Goal: Use online tool/utility: Utilize a website feature to perform a specific function

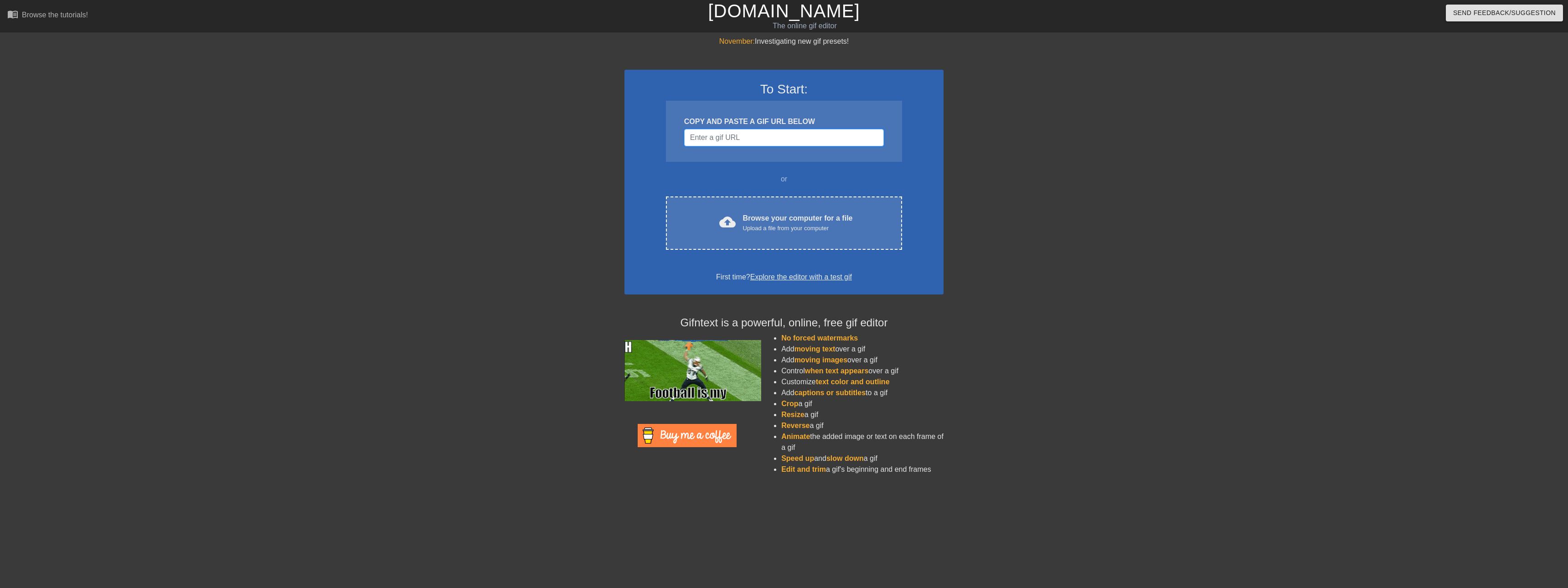
click at [740, 146] on input "Username" at bounding box center [784, 138] width 199 height 18
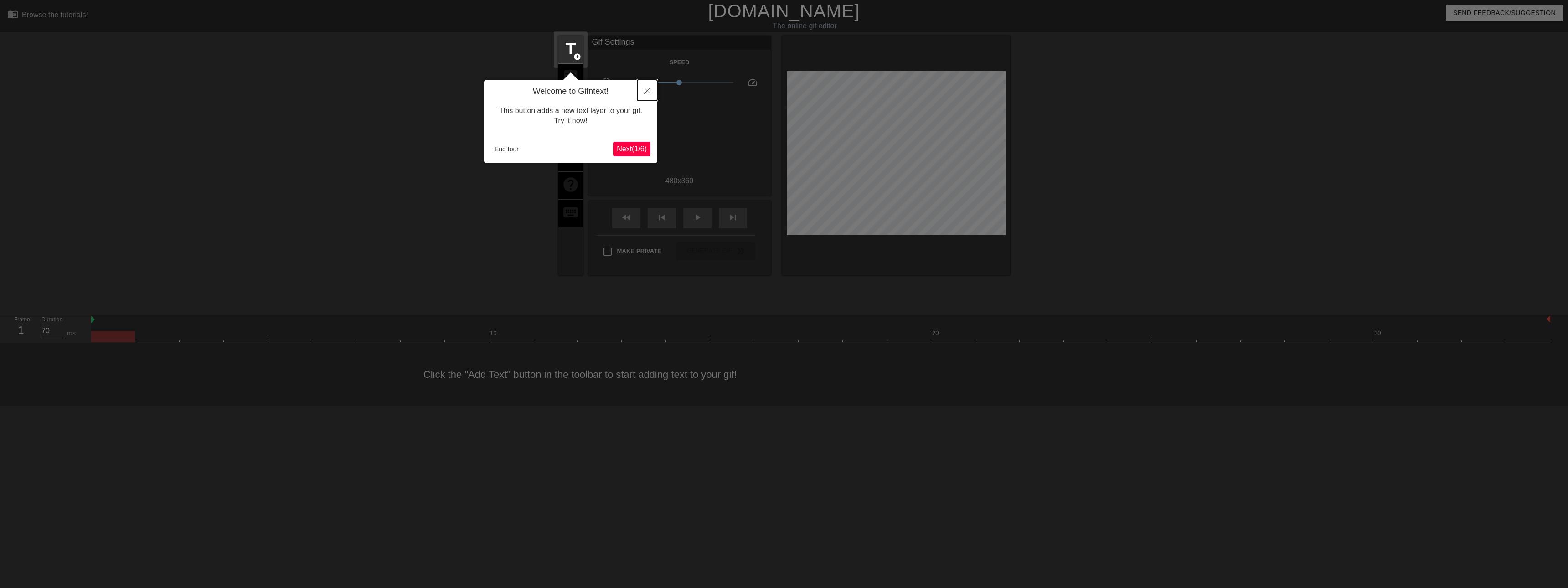
click at [644, 90] on icon "Close" at bounding box center [648, 90] width 6 height 6
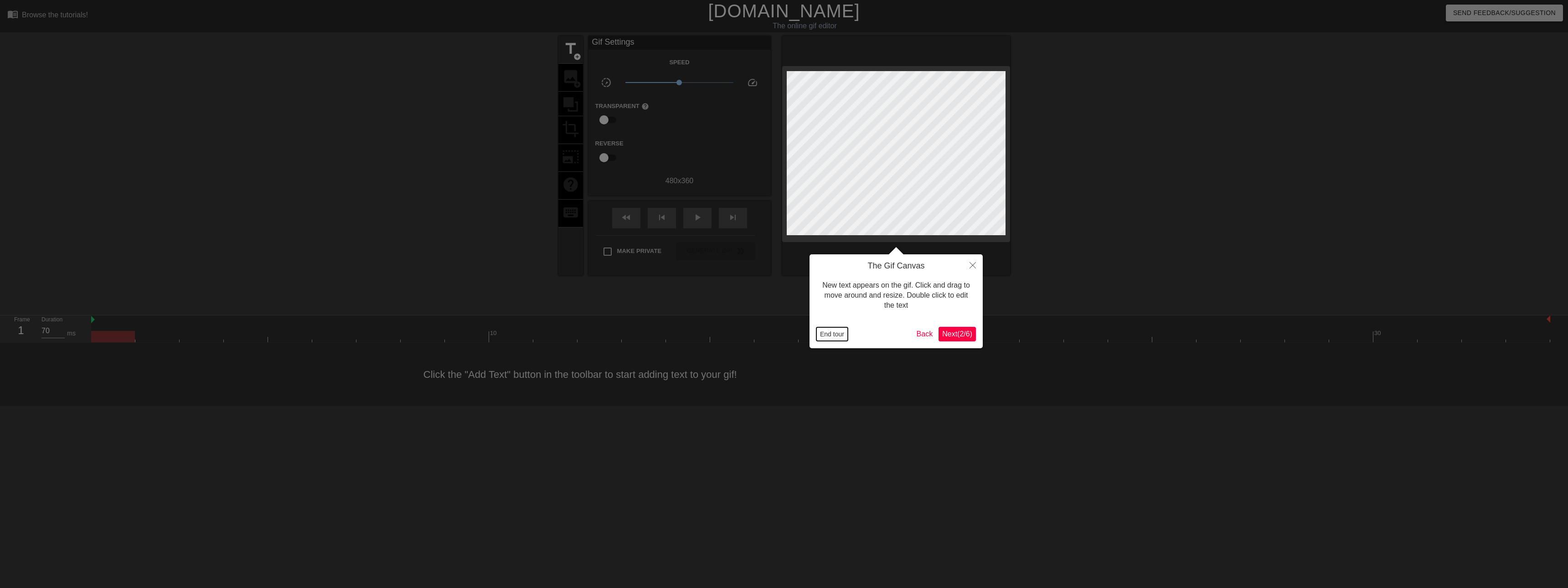
click at [834, 332] on button "End tour" at bounding box center [832, 334] width 31 height 14
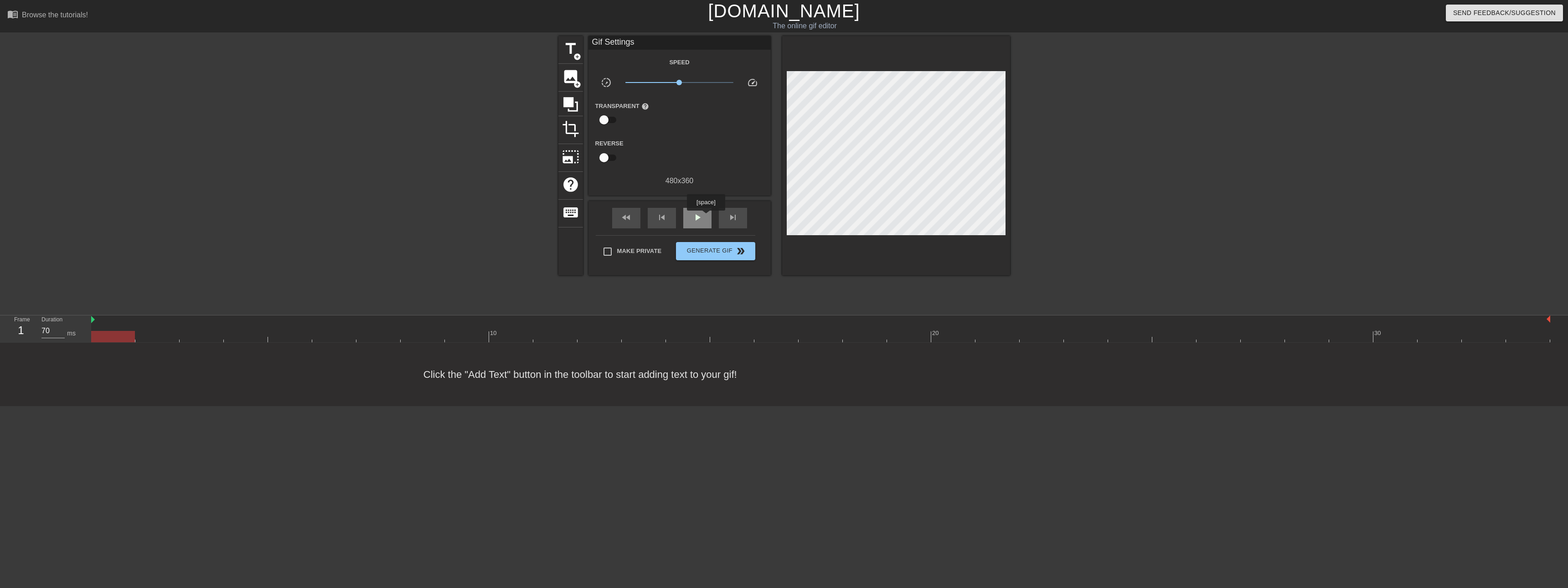
click at [704, 216] on div "play_arrow" at bounding box center [697, 218] width 28 height 21
type input "70"
click at [701, 216] on span "pause" at bounding box center [698, 218] width 11 height 11
click at [564, 50] on span "title" at bounding box center [571, 49] width 18 height 18
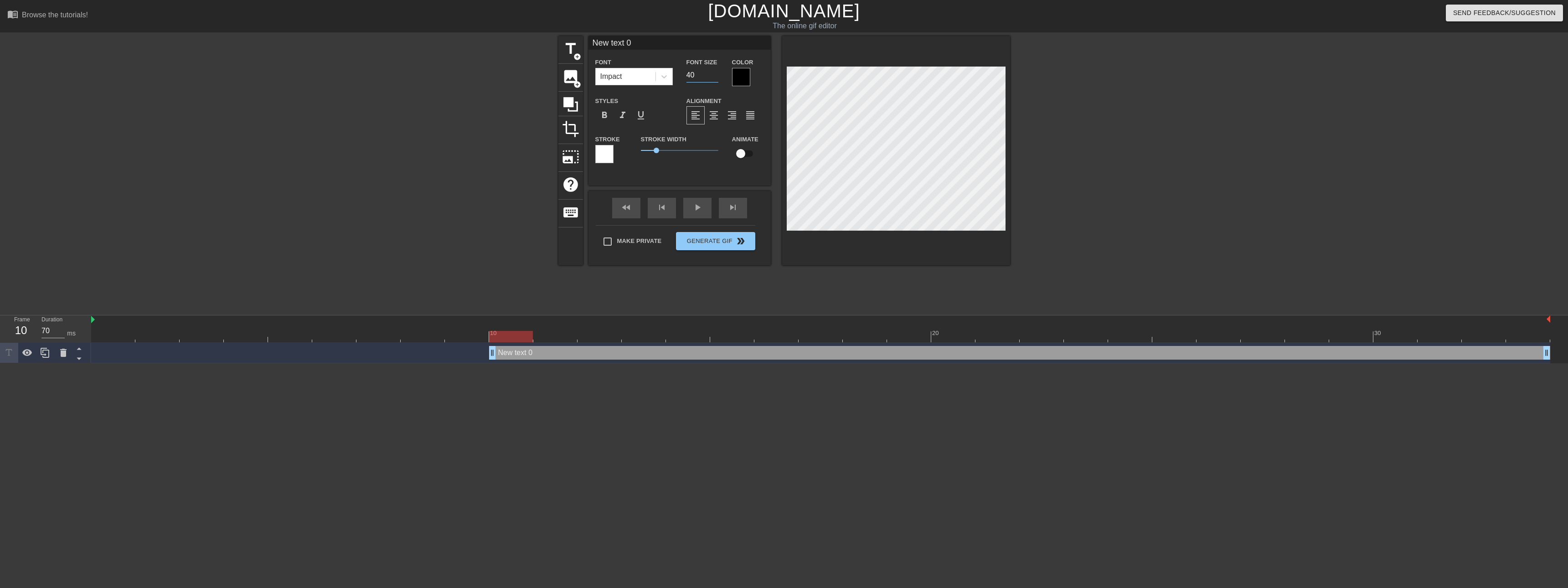
click at [707, 79] on input "40" at bounding box center [703, 75] width 32 height 14
click at [714, 76] on input "39" at bounding box center [703, 75] width 32 height 14
click at [715, 76] on input "38" at bounding box center [703, 75] width 32 height 14
type input "37"
click at [715, 76] on input "37" at bounding box center [703, 75] width 32 height 14
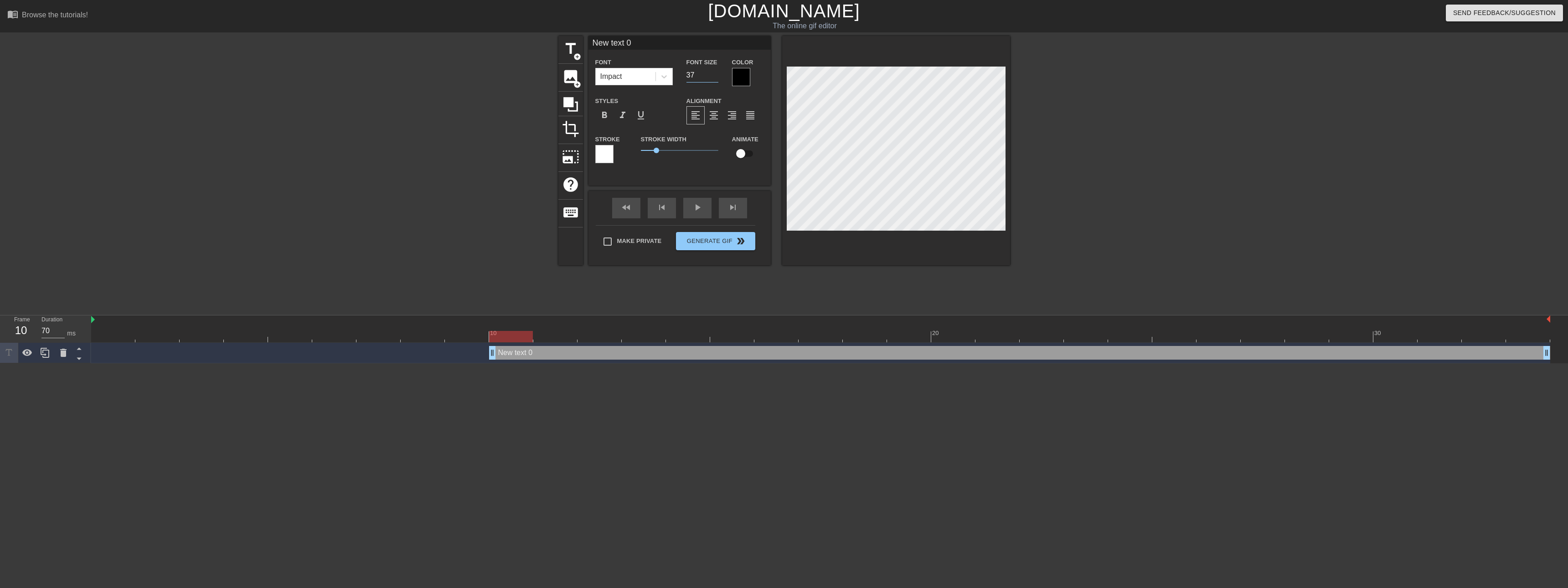
drag, startPoint x: 705, startPoint y: 74, endPoint x: 676, endPoint y: 75, distance: 29.0
click at [676, 75] on div "Font Impact Font Size 37 Color" at bounding box center [680, 71] width 182 height 30
click at [705, 74] on input "number" at bounding box center [703, 75] width 32 height 14
type input "25"
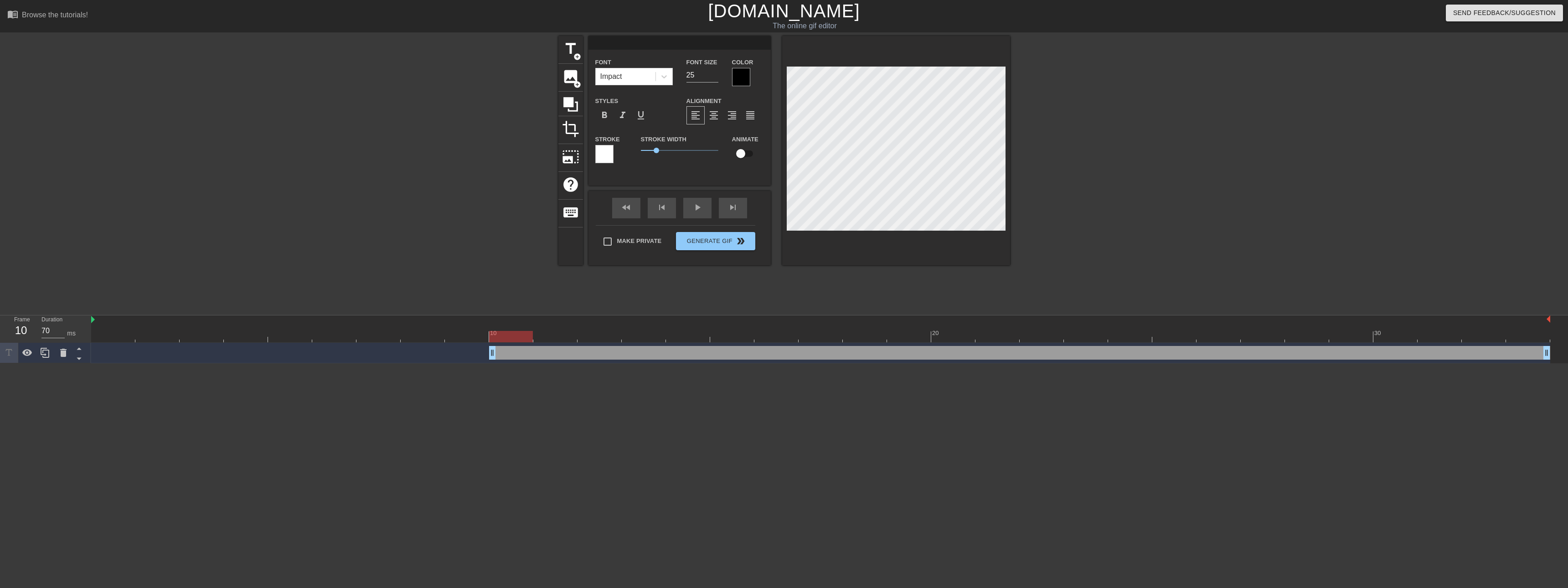
type textarea "M"
type input "M"
type textarea "Me"
type input "Me"
type textarea "Me"
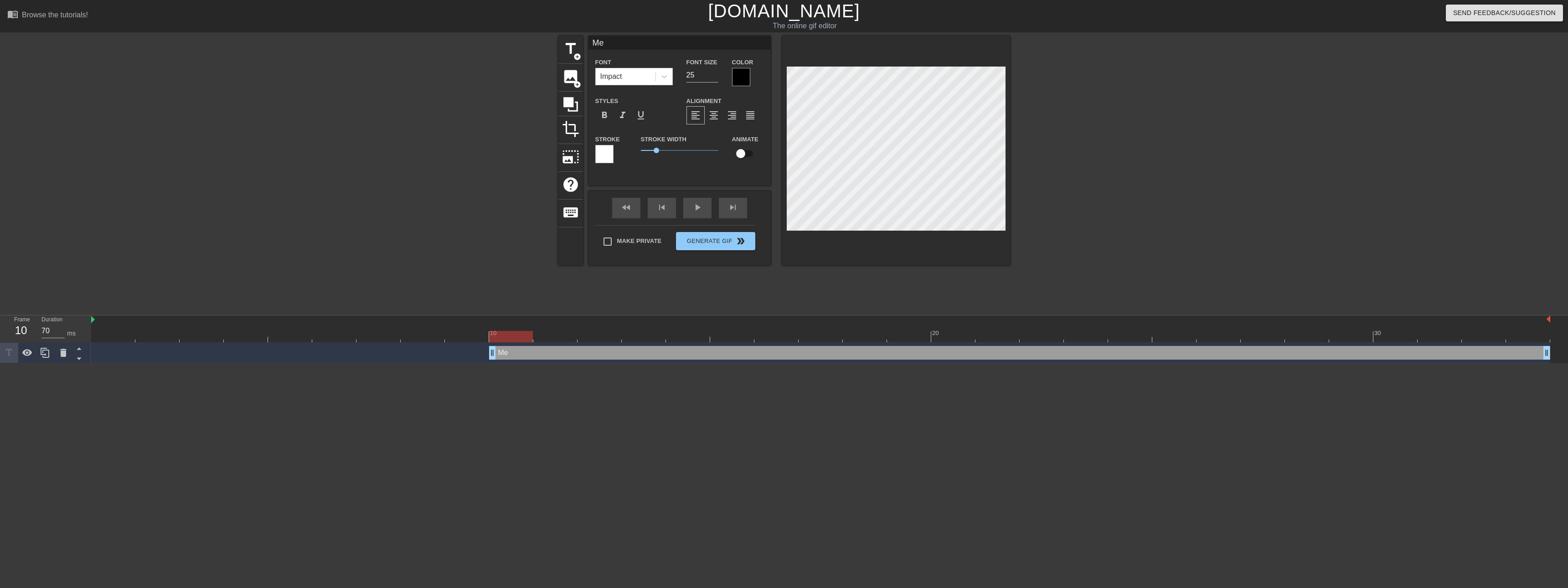
type input "Me"
type textarea "Me w"
type input "Me w"
type textarea "Me wh"
type input "Me wh"
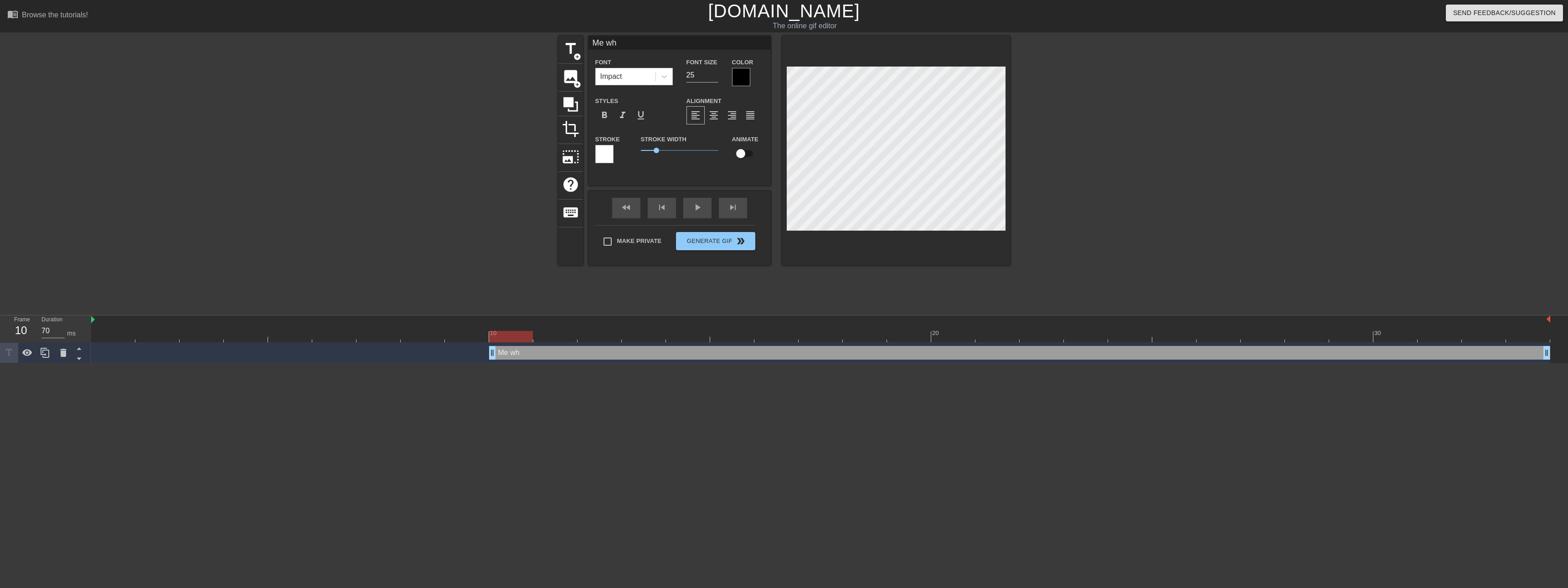
type textarea "Me whe"
type input "Me whe"
type textarea "Me when"
type input "Me when"
type textarea "Me when"
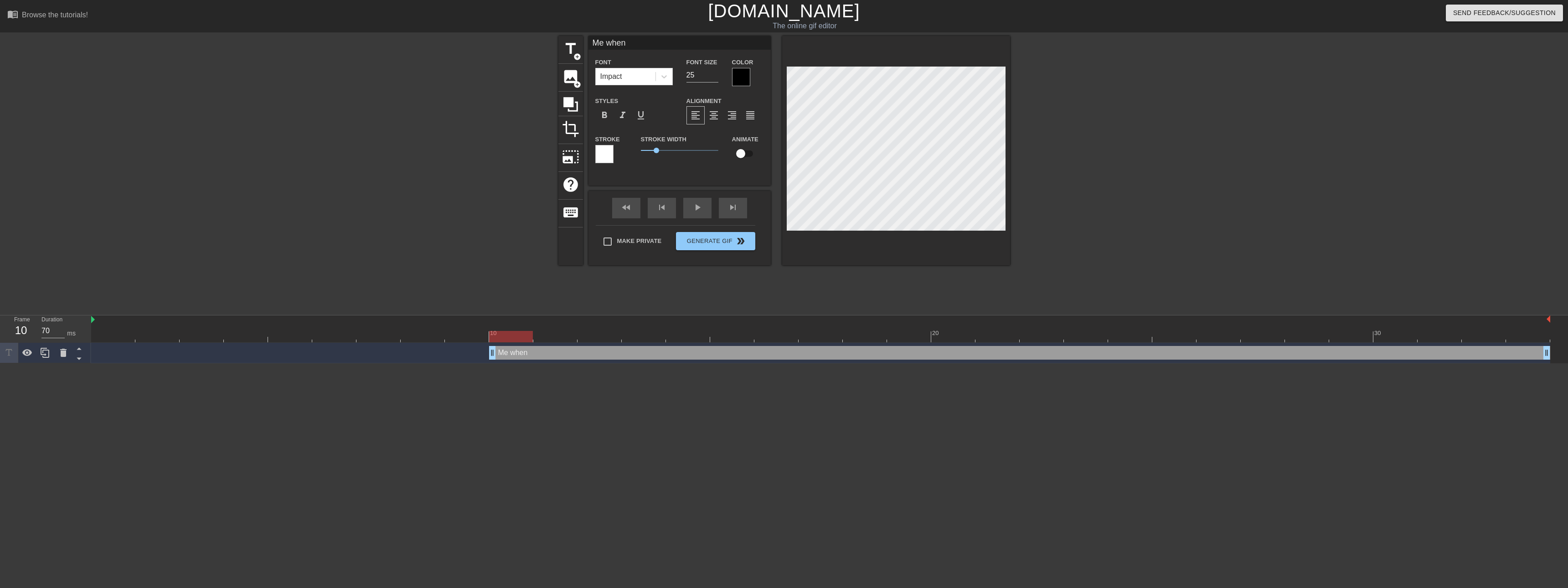
type input "Me when"
type textarea "Me when H"
type input "Me when H"
type textarea "Me when Ha"
type input "Me when Ha"
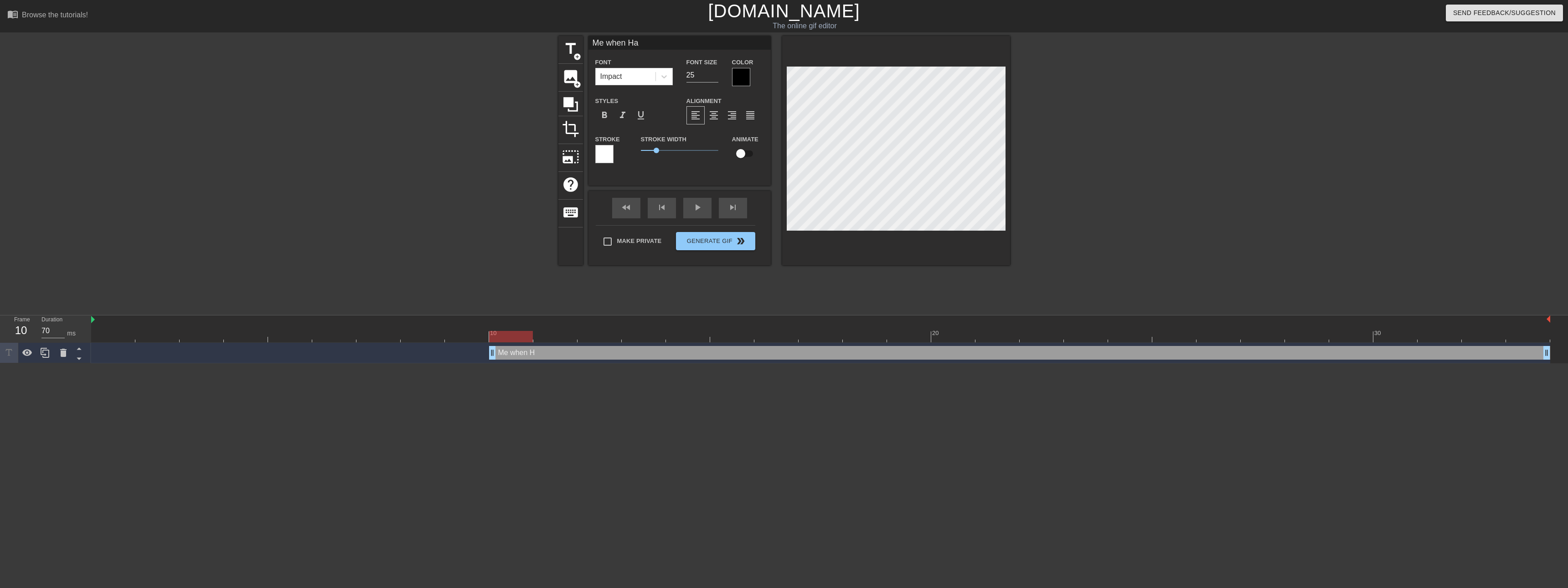
type textarea "Me when [PERSON_NAME]"
type input "Me when [PERSON_NAME]"
type textarea "Me when [PERSON_NAME]"
type input "Me when [PERSON_NAME]"
type textarea "Me when [PERSON_NAME]"
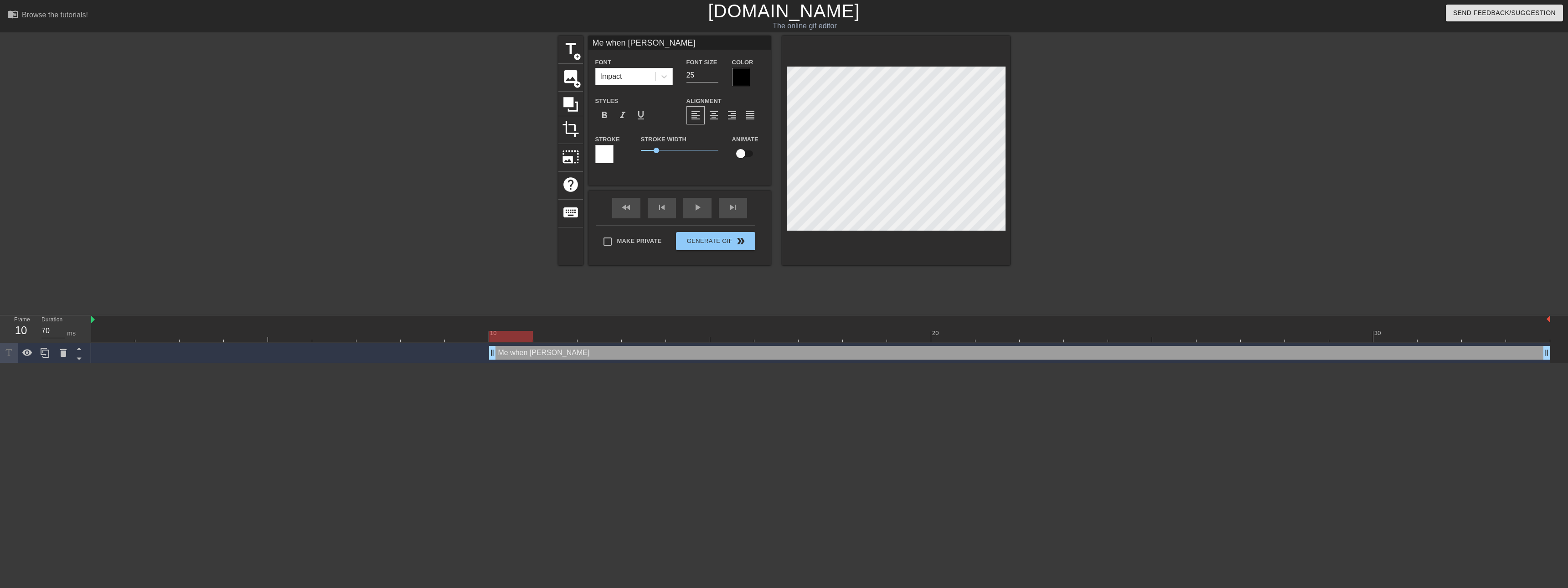
type input "Me when [PERSON_NAME]"
type textarea "Me when [PERSON_NAME]"
type input "Me when [PERSON_NAME]"
type textarea "Me when [PERSON_NAME]"
type input "Me when [PERSON_NAME]"
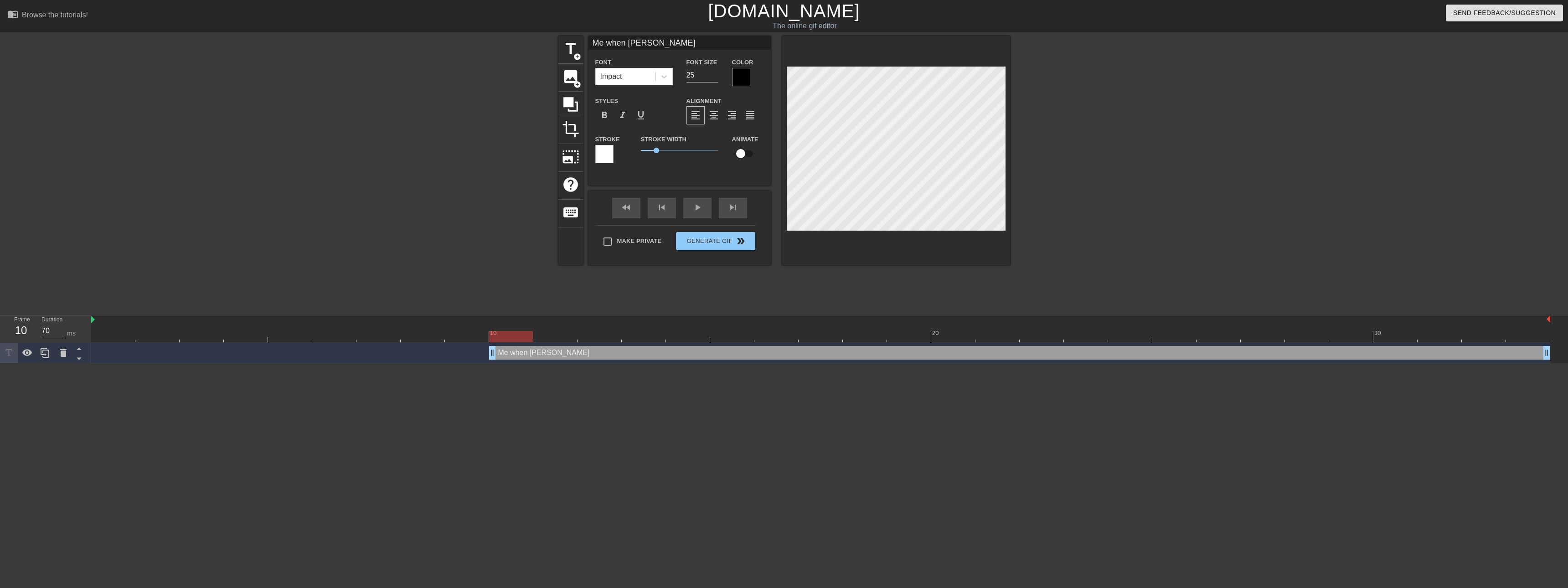
type textarea "Me when [PERSON_NAME]"
type input "Me when [PERSON_NAME]"
type textarea "Me when [PERSON_NAME]"
type input "Me when [PERSON_NAME]"
type textarea "Me when [PERSON_NAME]"
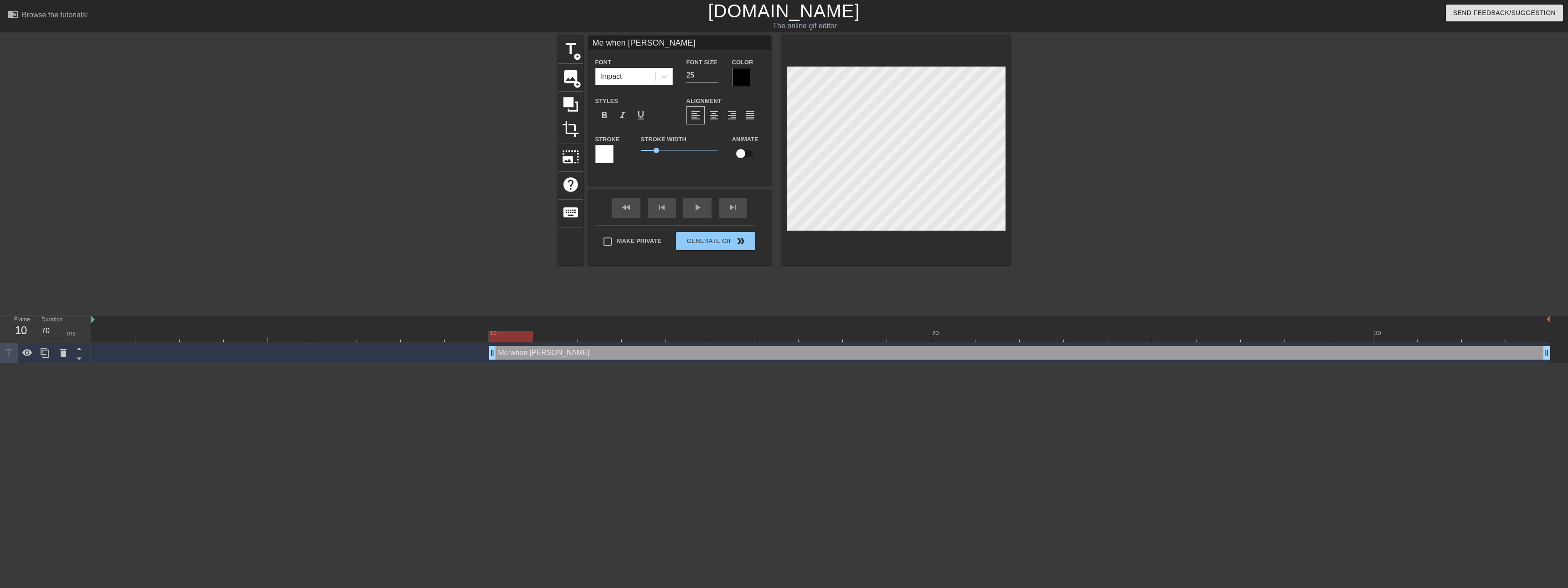
type input "Me when [PERSON_NAME]"
type textarea "Me when [PERSON_NAME]"
type input "Me when [PERSON_NAME]"
type textarea "Me when [PERSON_NAME] tells"
type input "Me when [PERSON_NAME] tells"
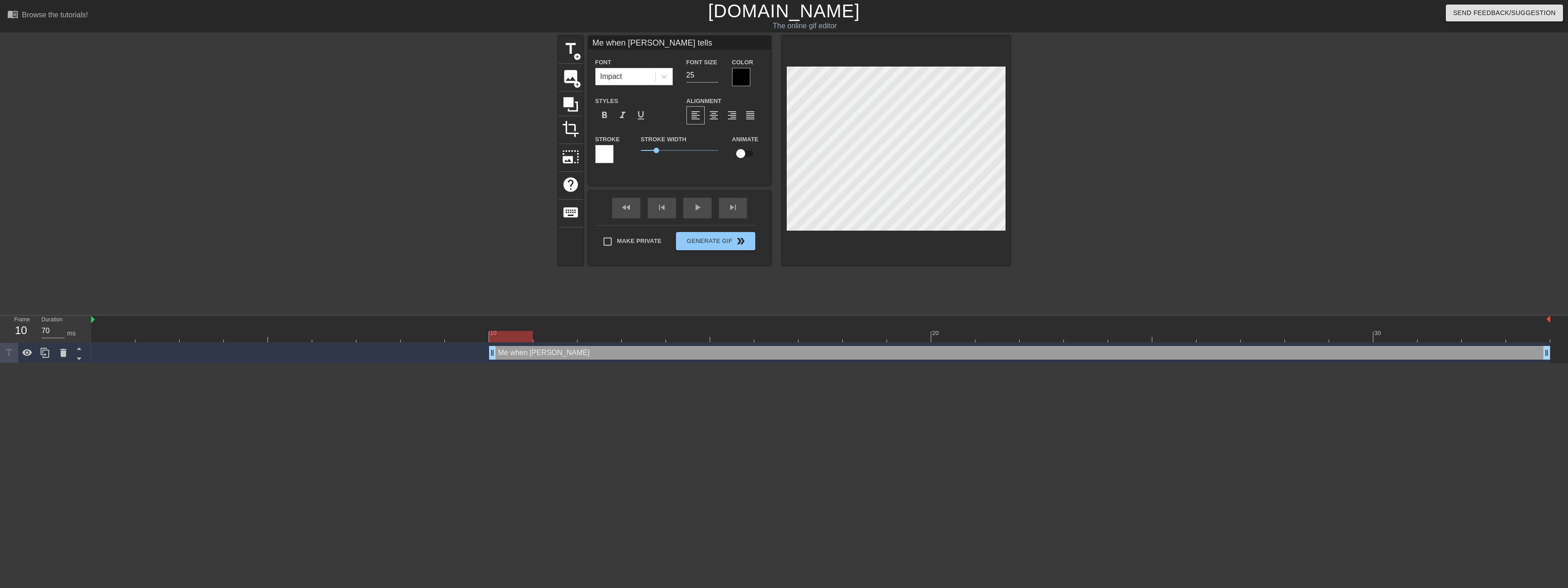
type textarea "Me when [PERSON_NAME] tells"
type input "Me when [PERSON_NAME] tells"
type textarea "Me when [PERSON_NAME] tells m"
type input "Me when [PERSON_NAME] tells m"
type textarea "Me when [PERSON_NAME] tells me"
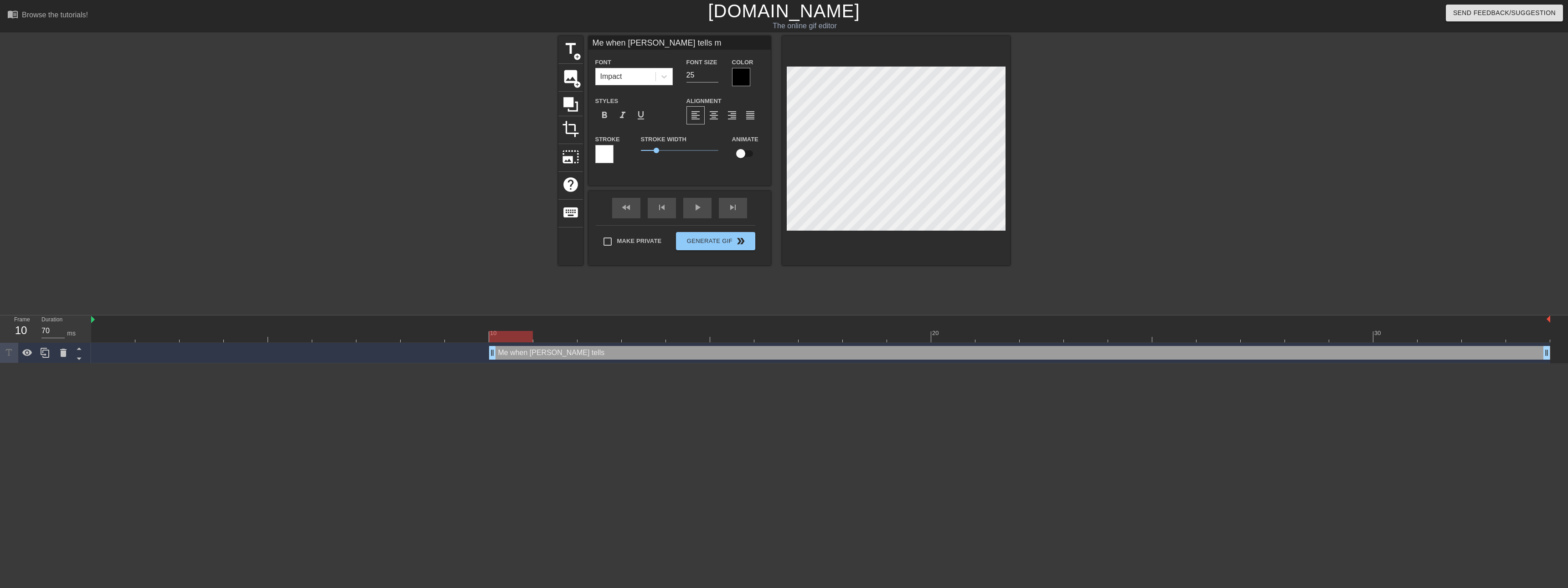
type input "Me when [PERSON_NAME] tells me"
type textarea "Me when [PERSON_NAME] tells me"
type input "Me when [PERSON_NAME] tells me"
type textarea "Me when [PERSON_NAME] tells me s"
type input "Me when [PERSON_NAME] tells me s"
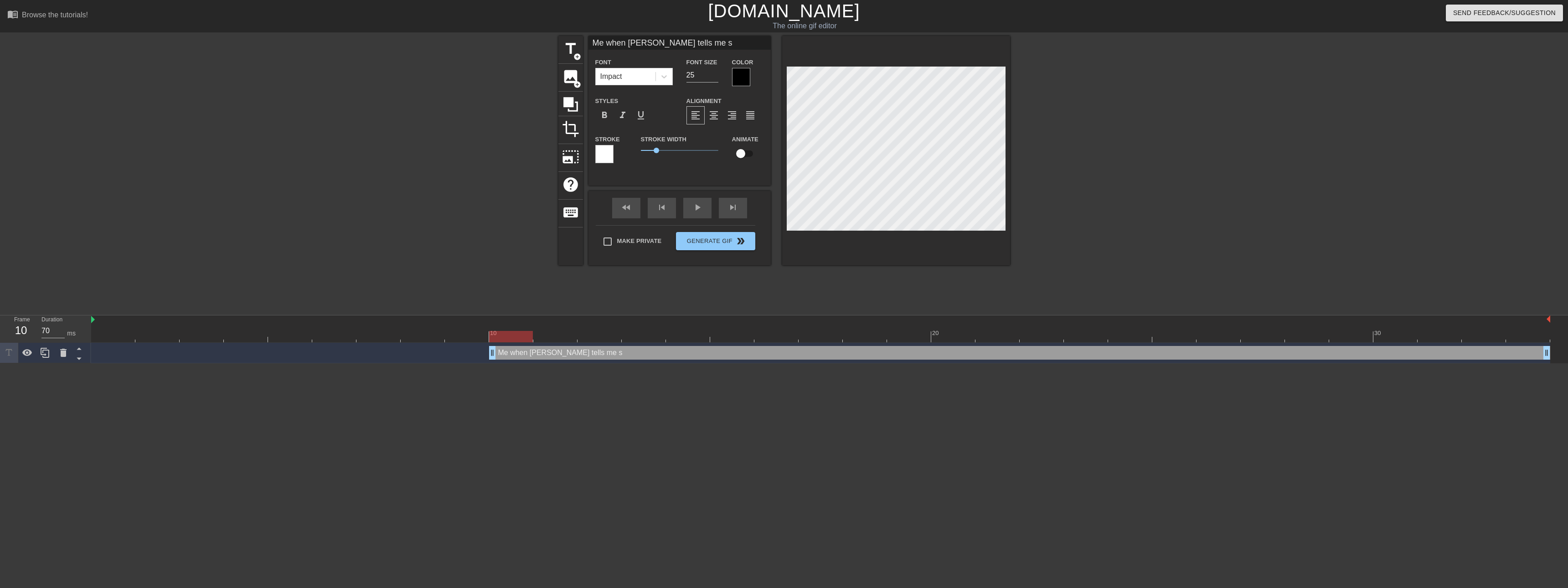
type textarea "Me when [PERSON_NAME] tells me sh"
type input "Me when [PERSON_NAME] tells me sh"
type textarea "Me when [PERSON_NAME] tells me she"
type input "Me when [PERSON_NAME] tells me she"
type textarea "Me when [PERSON_NAME] tells me she"
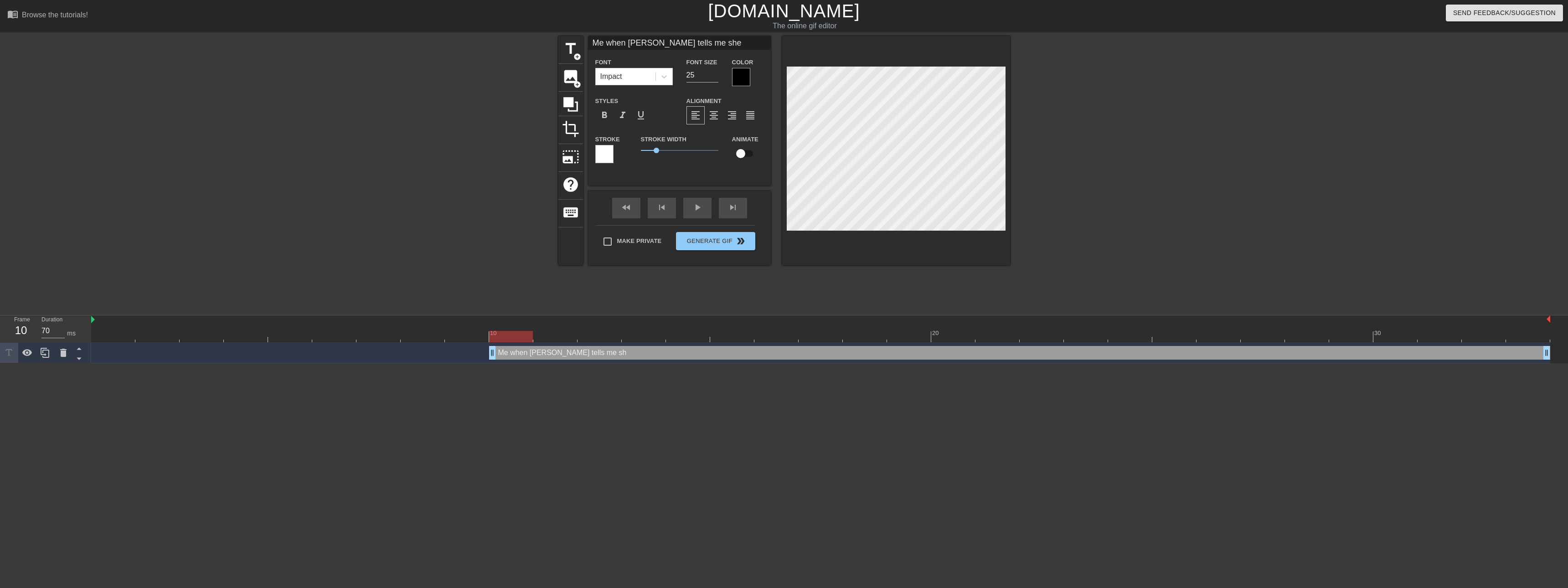
type input "Me when [PERSON_NAME] tells me she"
type textarea "Me when [PERSON_NAME] tells me she f"
type input "Me when [PERSON_NAME] tells me she f"
type textarea "Me when [PERSON_NAME] tells me she fo"
type input "Me when [PERSON_NAME] tells me she fo"
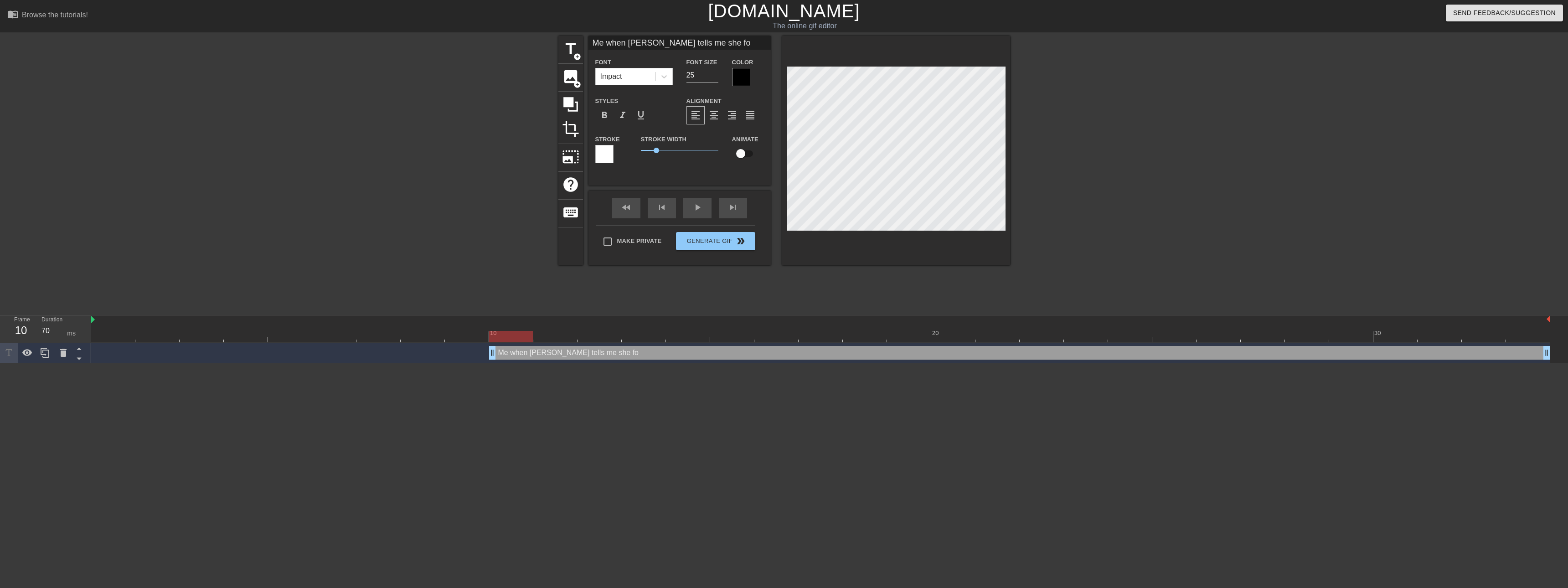
type textarea "Me when [PERSON_NAME] tells me she fou"
type input "Me when [PERSON_NAME] tells me she fou"
type textarea "Me when [PERSON_NAME] tells me she foun"
type input "Me when [PERSON_NAME] tells me she foun"
type textarea "Me when [PERSON_NAME] tells me she found"
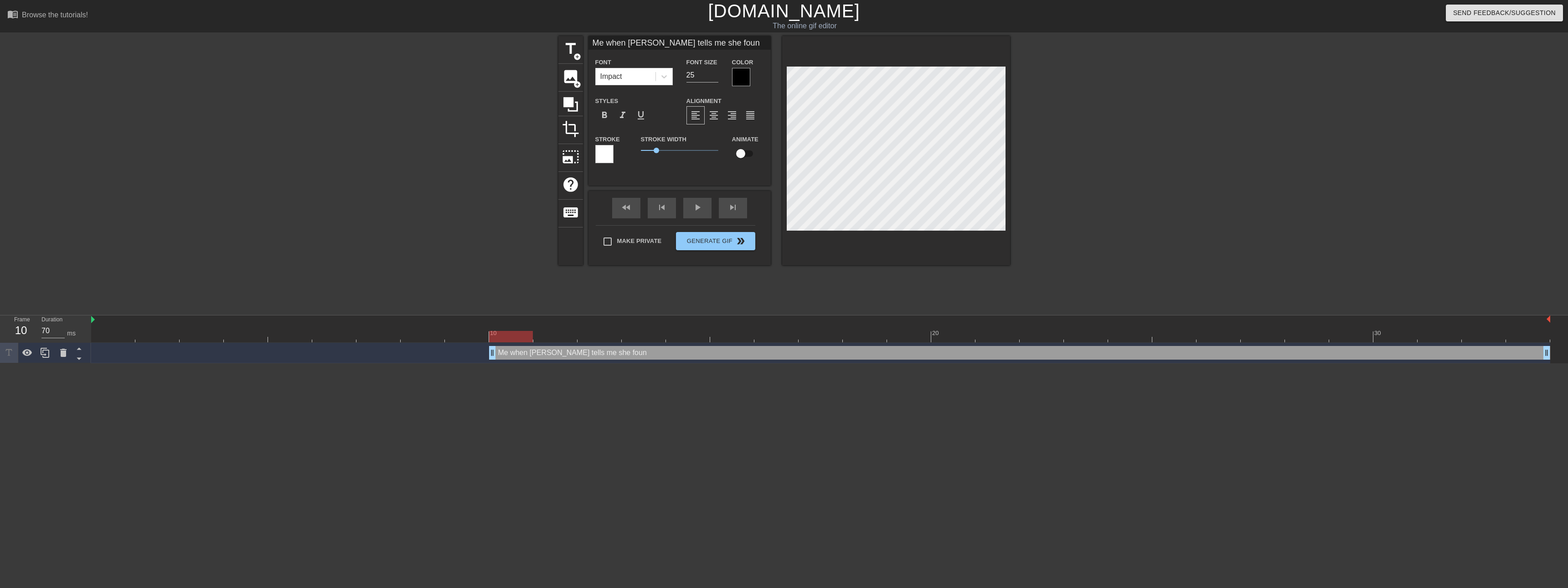
type input "Me when [PERSON_NAME] tells me she found"
type textarea "Me when [PERSON_NAME] tells me she found"
type input "Me when [PERSON_NAME] tells me she found"
type textarea "Me when [PERSON_NAME] tells me she found a"
type input "Me when [PERSON_NAME] tells me she found a"
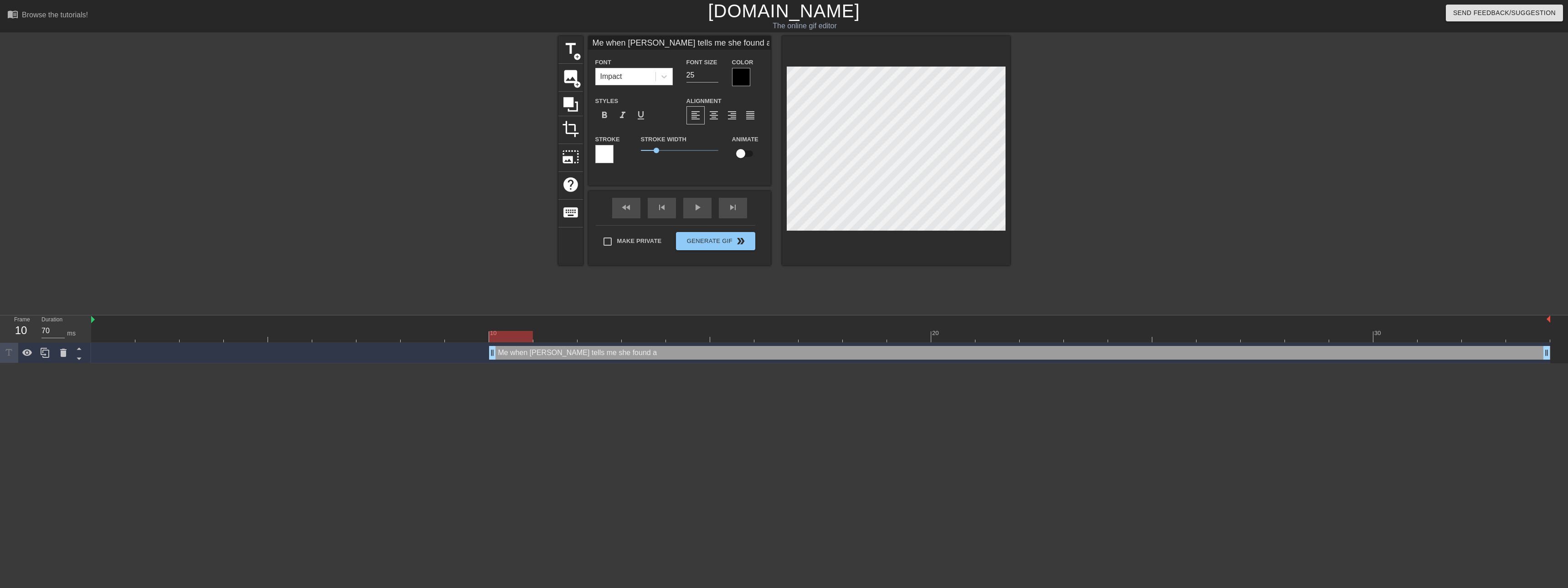
type textarea "Me when [PERSON_NAME] tells me she found an"
type input "Me when [PERSON_NAME] tells me she found an"
type textarea "Me when [PERSON_NAME] tells me she found ano"
type input "Me when [PERSON_NAME] tells me she found ano"
type textarea "Me when [PERSON_NAME] tells me she found anot"
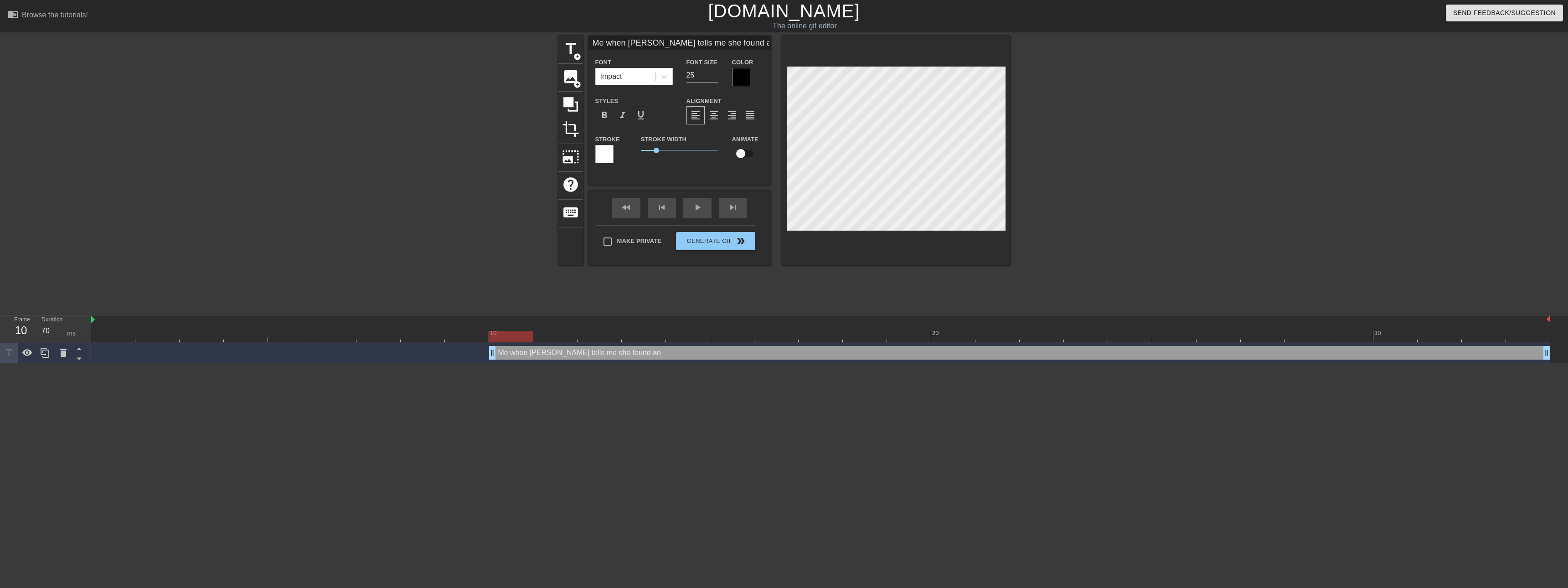
type input "Me when [PERSON_NAME] tells me she found anot"
type textarea "Me when [PERSON_NAME] tells me she found anoth"
type input "Me when [PERSON_NAME] tells me she found anoth"
type textarea "Me when [PERSON_NAME] tells me she found anothe"
type input "Me when [PERSON_NAME] tells me she found anothe"
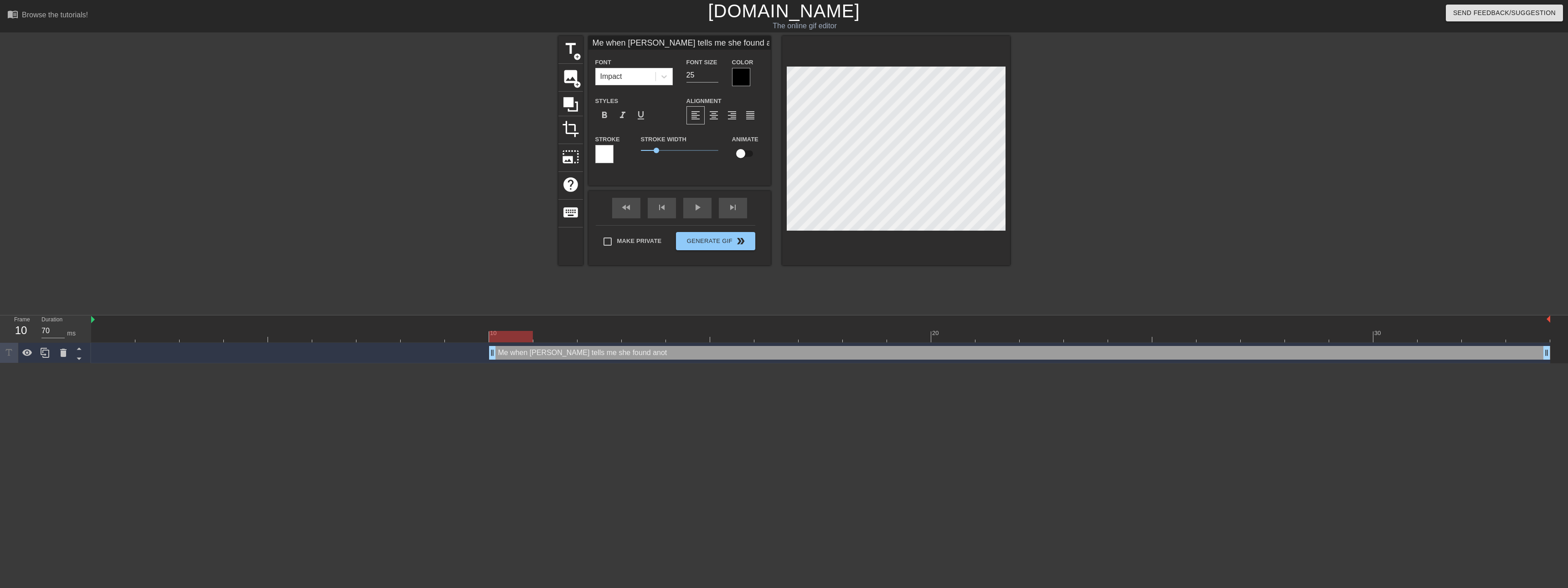
type textarea "Me when [PERSON_NAME] tells me she found another"
type input "Me when [PERSON_NAME] tells me she found another"
type textarea "Me when [PERSON_NAME] tells me she found another"
type input "Me when [PERSON_NAME] tells me she found another"
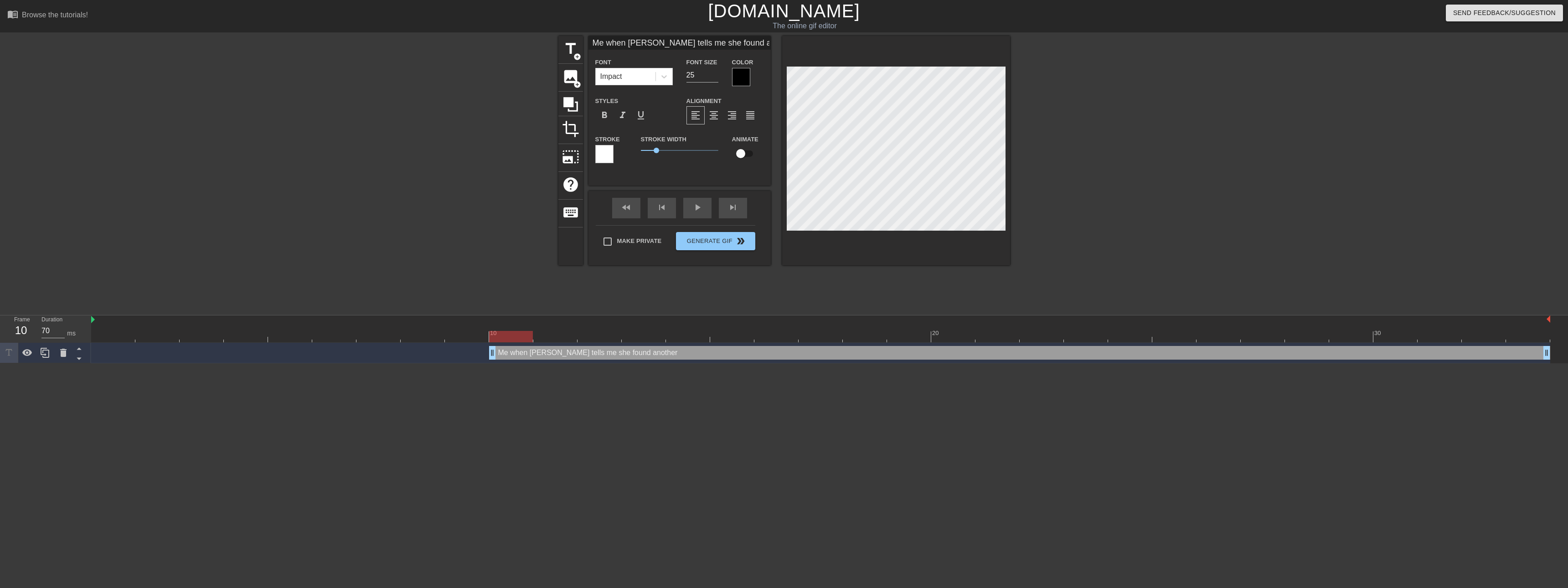
type textarea "Me when [PERSON_NAME] tells me she found another u"
type input "Me when [PERSON_NAME] tells me she found another u"
type textarea "Me when [PERSON_NAME] tells me she found another"
type input "Me when [PERSON_NAME] tells me she found another"
type textarea "Me when [PERSON_NAME] tells me she found another F"
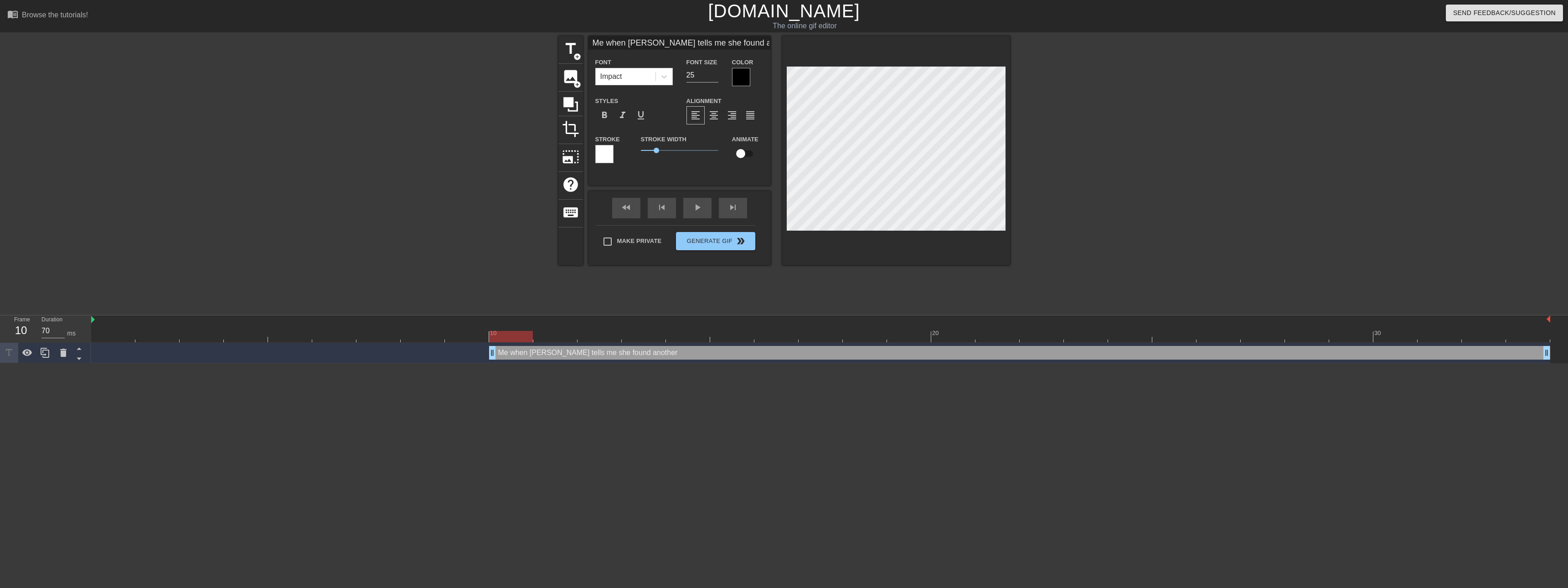
type input "Me when [PERSON_NAME] tells me she found another F"
type textarea "Me when [PERSON_NAME] tells me she found another"
type input "Me when [PERSON_NAME] tells me she found another"
type textarea "Me when [PERSON_NAME] tells me she found another"
type input "Me when [PERSON_NAME] tells me she found another"
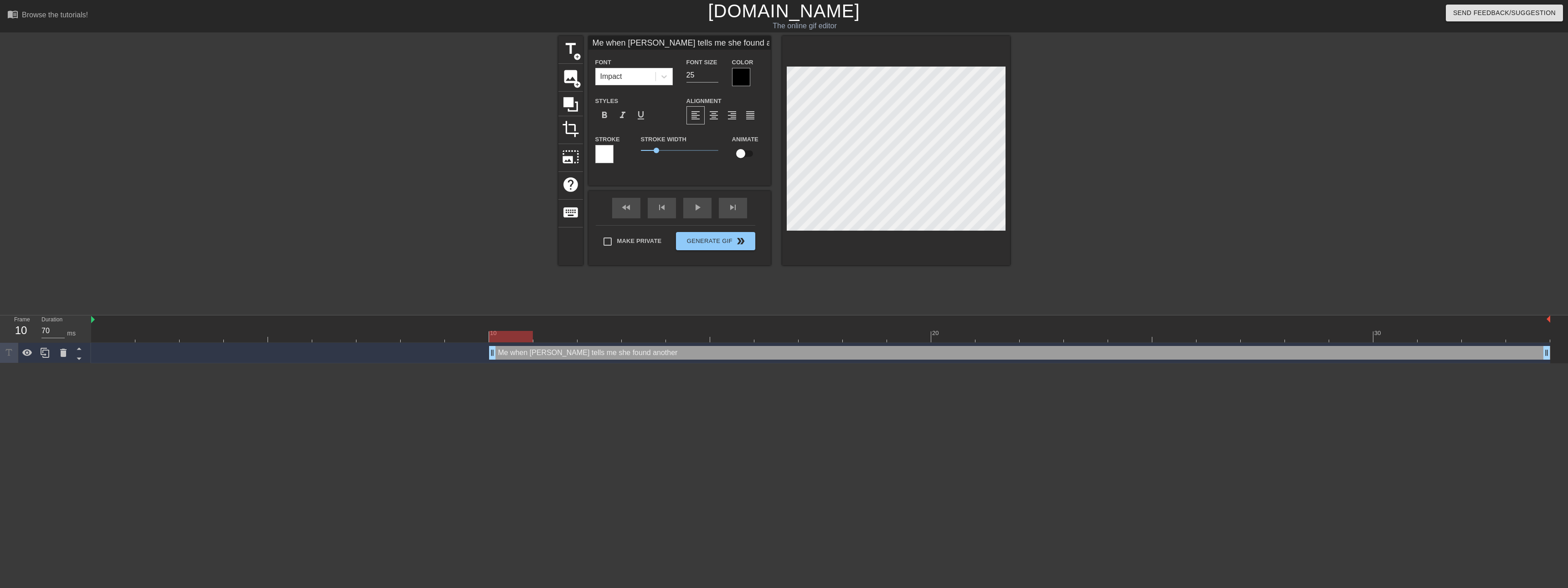
type textarea "Me when [PERSON_NAME] tells me she found anothe"
type input "Me when [PERSON_NAME] tells me she found anothe"
type textarea "Me when [PERSON_NAME] tells me she found anoth"
type input "Me when [PERSON_NAME] tells me she found anoth"
type textarea "Me when [PERSON_NAME] tells me she found anot"
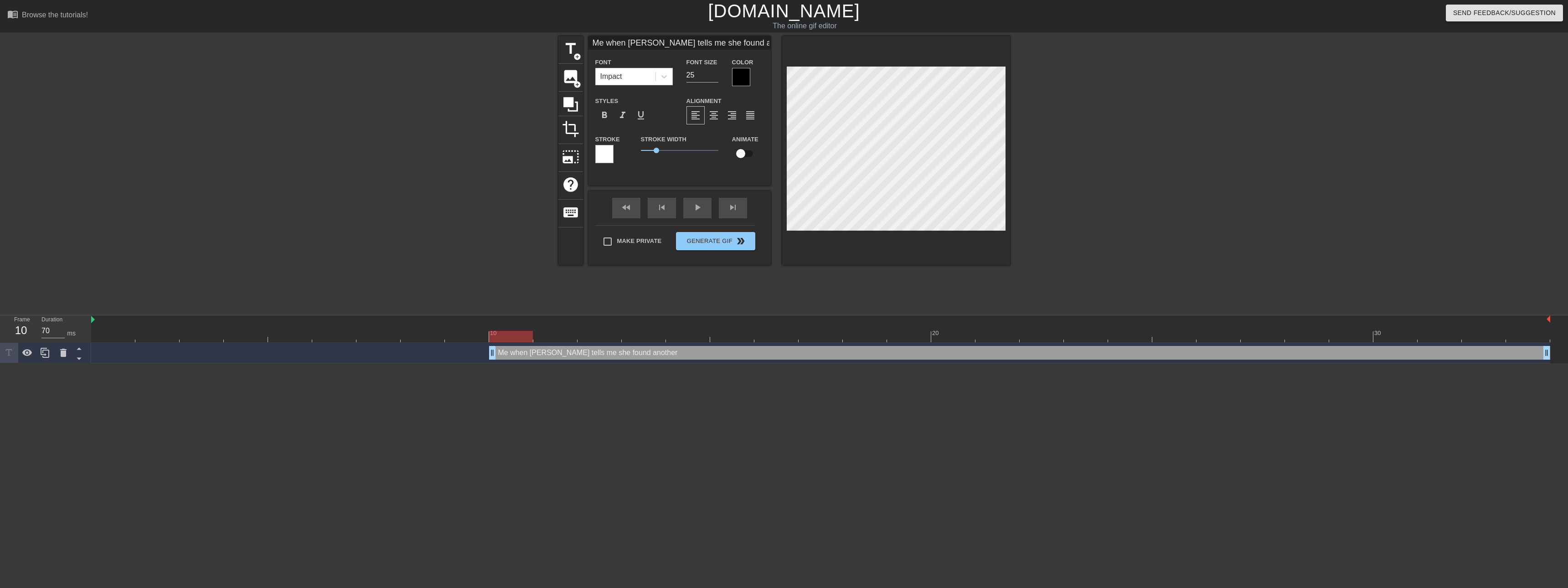
type input "Me when [PERSON_NAME] tells me she found anot"
type textarea "Me when [PERSON_NAME] tells me she found ano"
type input "Me when [PERSON_NAME] tells me she found ano"
type textarea "Me when [PERSON_NAME] tells me she found an"
type input "Me when [PERSON_NAME] tells me she found an"
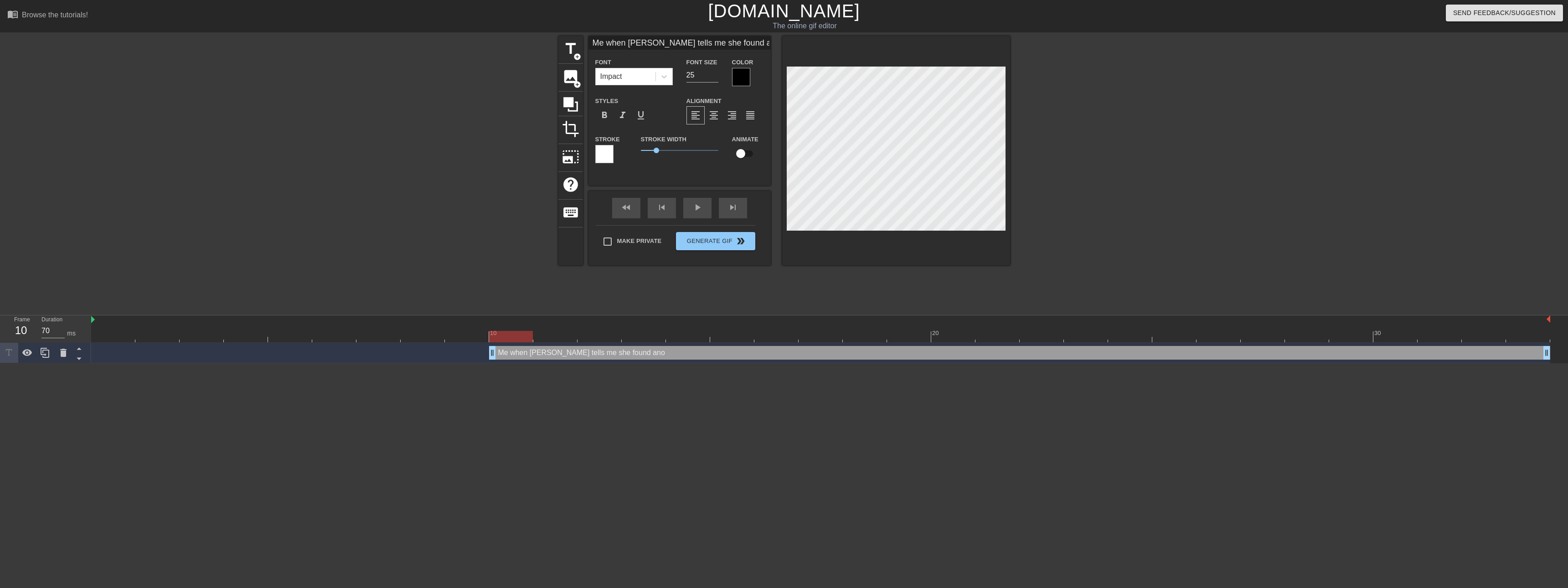
type textarea "Me when [PERSON_NAME] tells me she found a"
type input "Me when [PERSON_NAME] tells me she found a"
type textarea "Me when [PERSON_NAME] tells me she found"
type input "Me when [PERSON_NAME] tells me she found"
type textarea "Me when [PERSON_NAME] tells me she found"
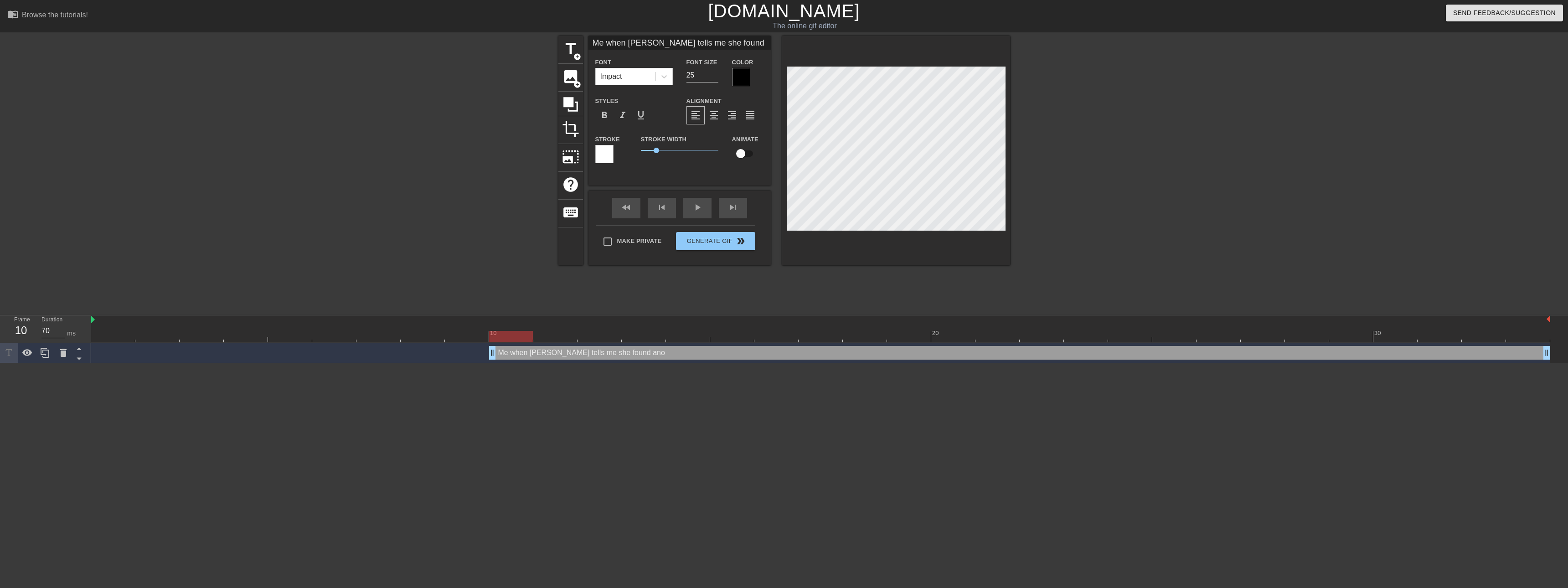
type input "Me when [PERSON_NAME] tells me she found"
type textarea "Me when [PERSON_NAME] tells me she foun"
type input "Me when [PERSON_NAME] tells me she foun"
type textarea "Me when [PERSON_NAME] tells me she fou"
type input "Me when [PERSON_NAME] tells me she fou"
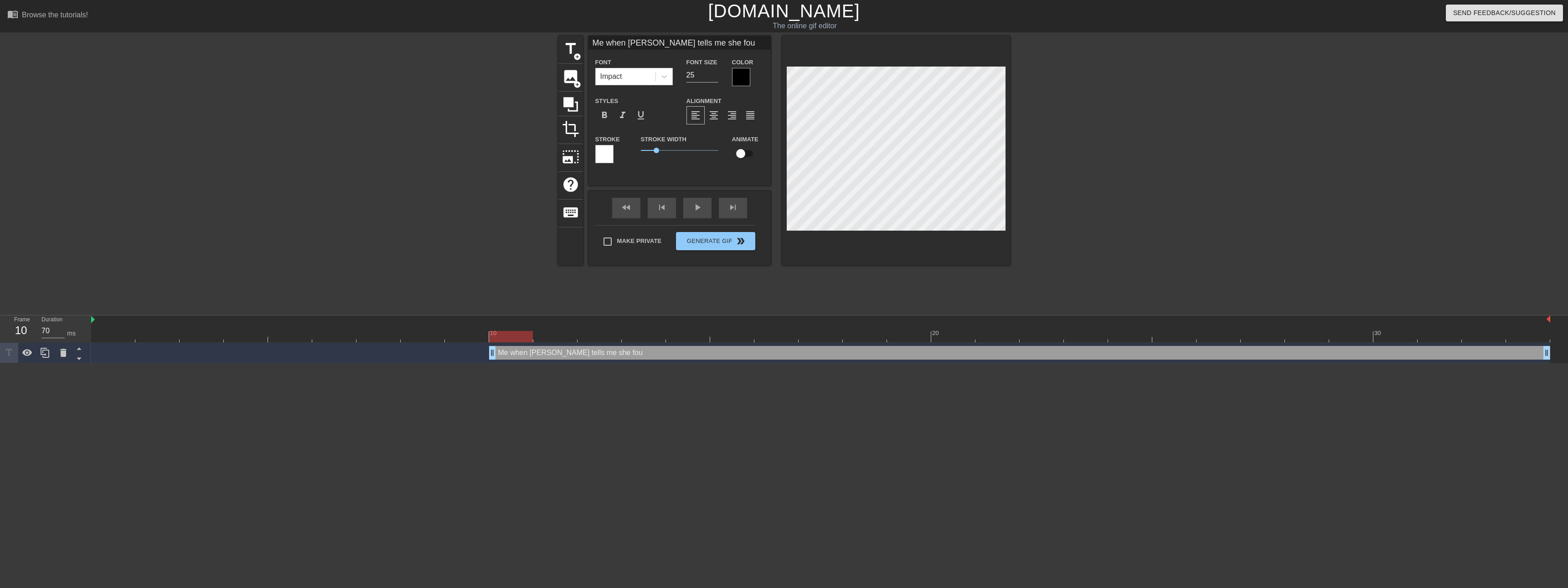
type textarea "Me when [PERSON_NAME] tells me she fo"
type input "Me when [PERSON_NAME] tells me she fo"
type textarea "Me when [PERSON_NAME] tells me she f"
type input "Me when [PERSON_NAME] tells me she f"
type textarea "Me when [PERSON_NAME] tells me she"
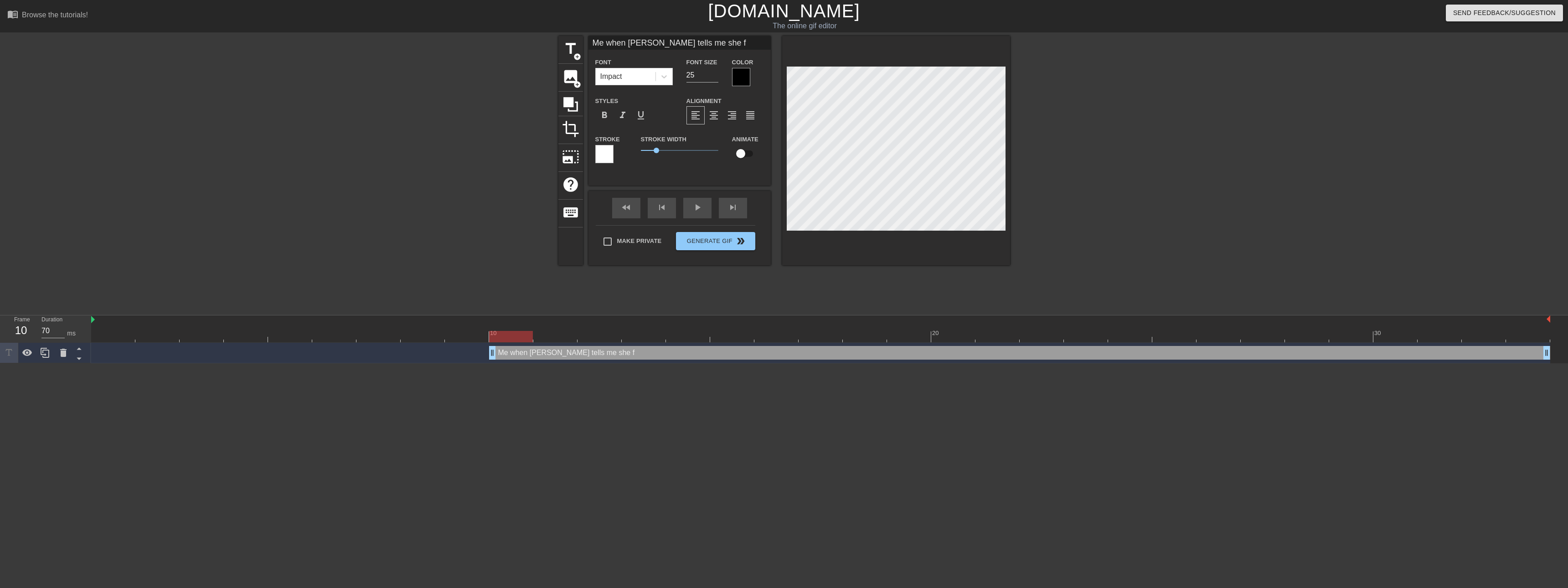
type input "Me when [PERSON_NAME] tells me she"
type textarea "Me when [PERSON_NAME] tells me she e"
type input "Me when [PERSON_NAME] tells me she e"
type textarea "Me when [PERSON_NAME] tells me she en"
type input "Me when [PERSON_NAME] tells me she en"
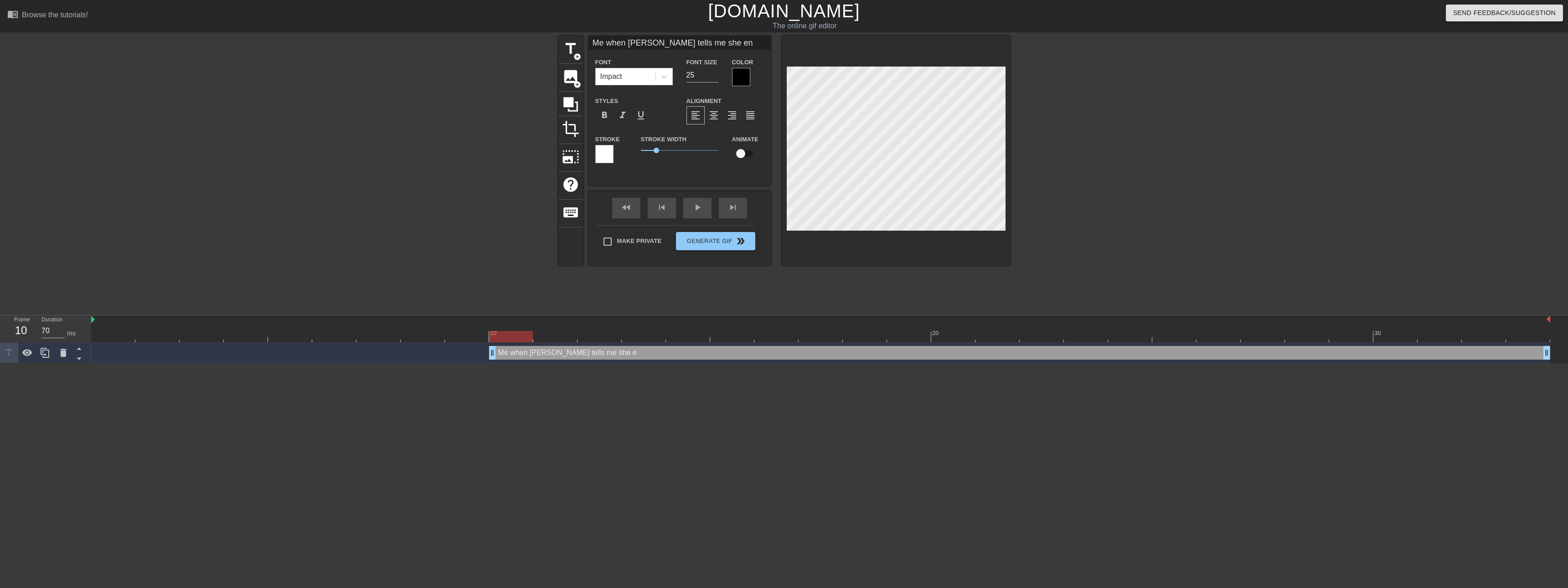
type textarea "Me when [PERSON_NAME] tells me she enc"
type input "Me when [PERSON_NAME] tells me she enc"
type textarea "Me when [PERSON_NAME] tells me she enco"
type input "Me when [PERSON_NAME] tells me she enco"
type textarea "Me when [PERSON_NAME] tells me she encou"
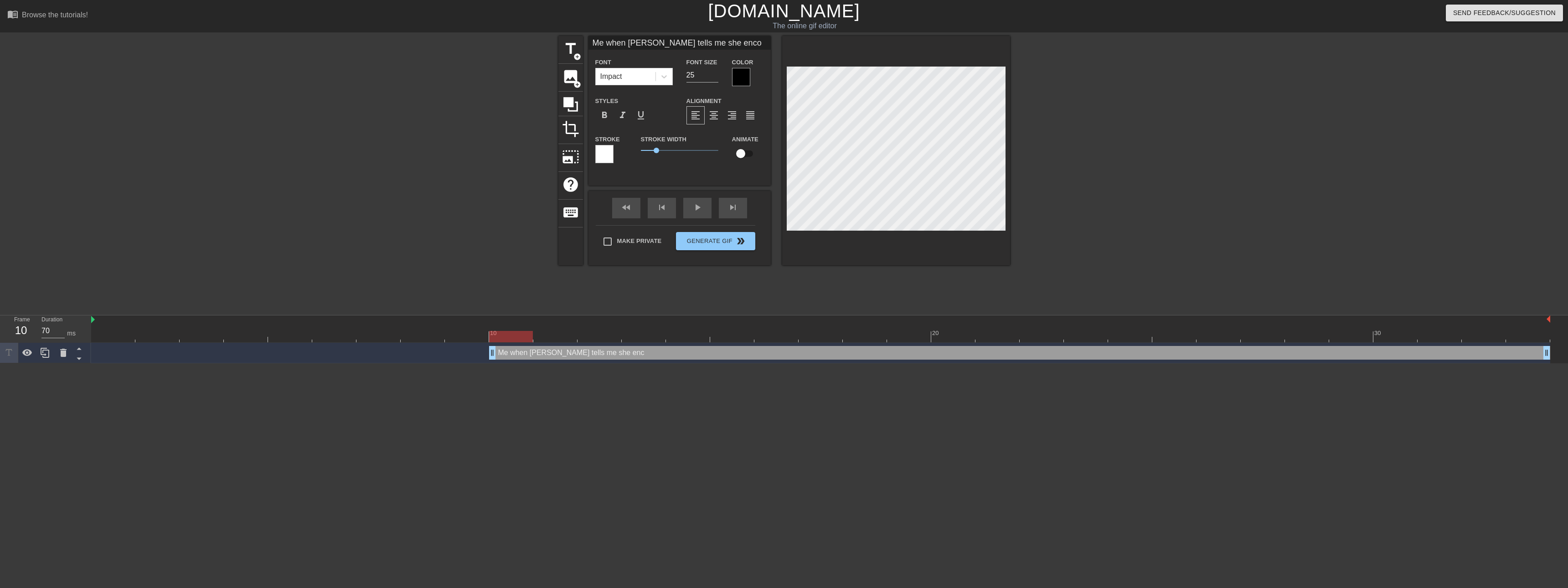
type input "Me when [PERSON_NAME] tells me she encou"
type textarea "Me when [PERSON_NAME] tells me she encoun"
type input "Me when [PERSON_NAME] tells me she encoun"
type textarea "Me when [PERSON_NAME] tells me she encount"
type input "Me when [PERSON_NAME] tells me she encount"
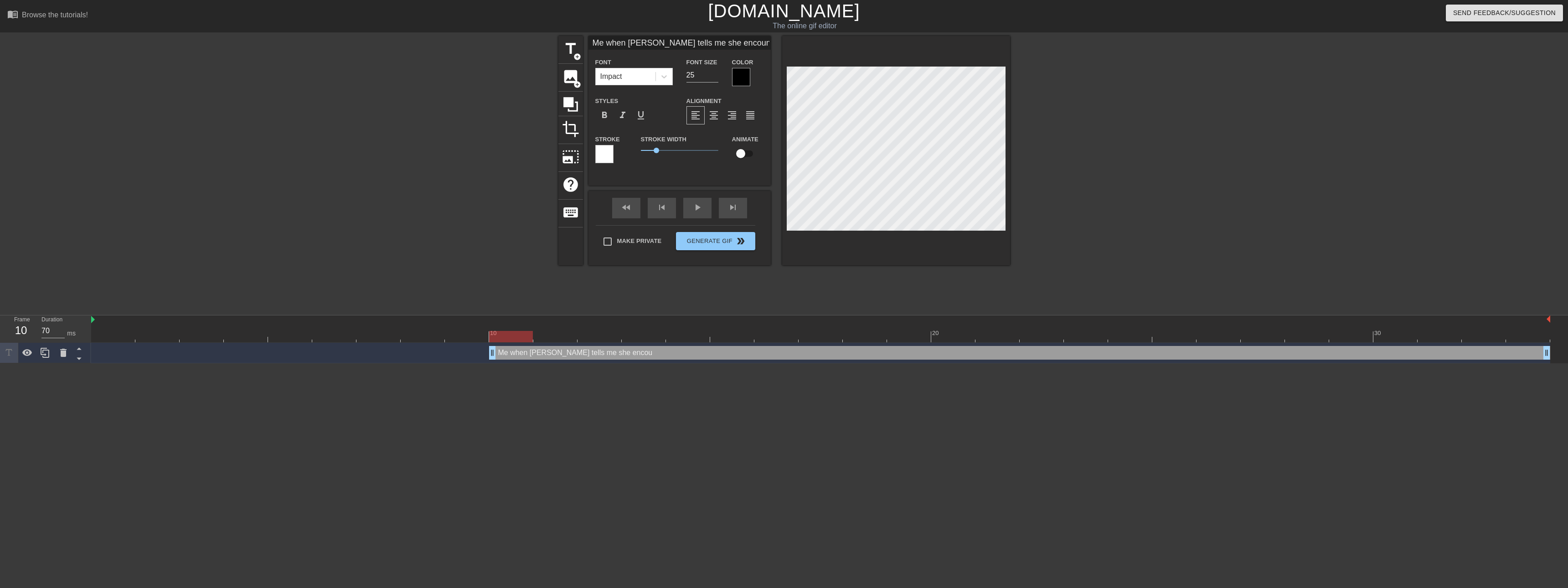
type textarea "Me when [PERSON_NAME] tells me she encounte"
type input "Me when [PERSON_NAME] tells me she encounte"
type textarea "Me when [PERSON_NAME] tells me she encounter"
type input "Me when [PERSON_NAME] tells me she encounter"
type textarea "Me when [PERSON_NAME] tells me she encounter"
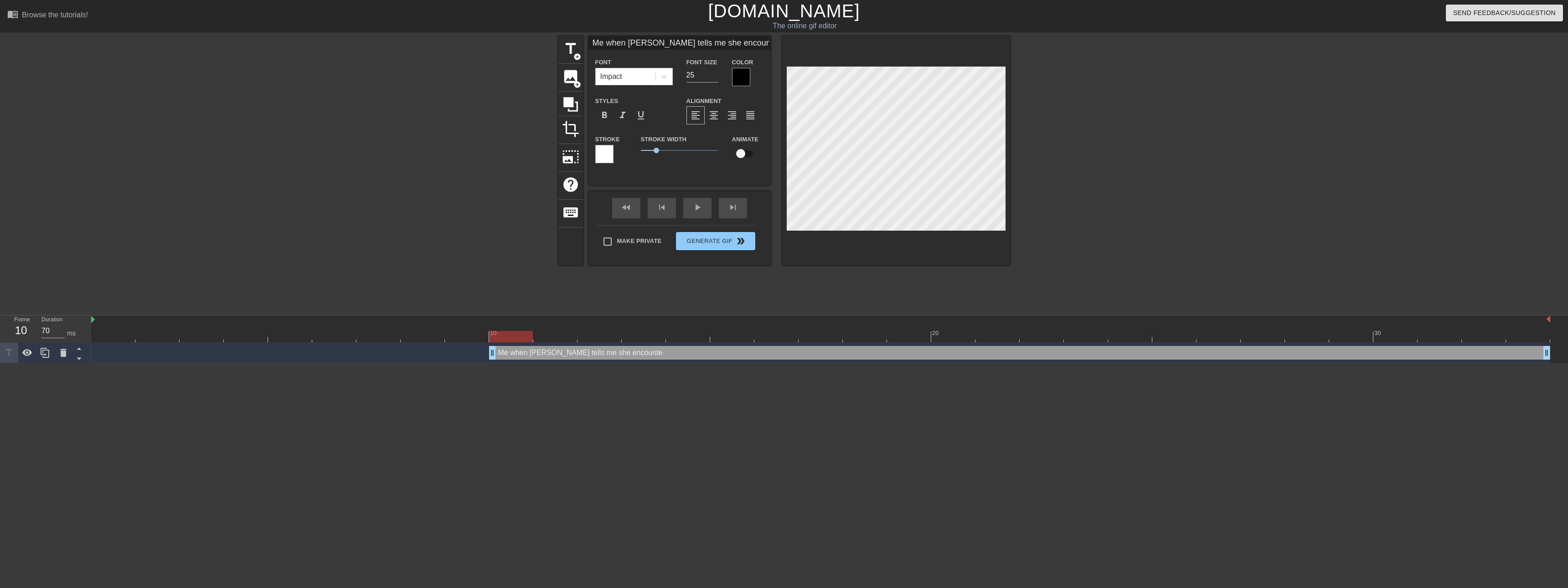
type input "Me when [PERSON_NAME] tells me she encounter"
type textarea "Me when [PERSON_NAME] tells me she encounter"
type input "Me when [PERSON_NAME] tells me she encounter"
type textarea "Me when [PERSON_NAME] tells me she encountere"
type input "Me when [PERSON_NAME] tells me she encountere"
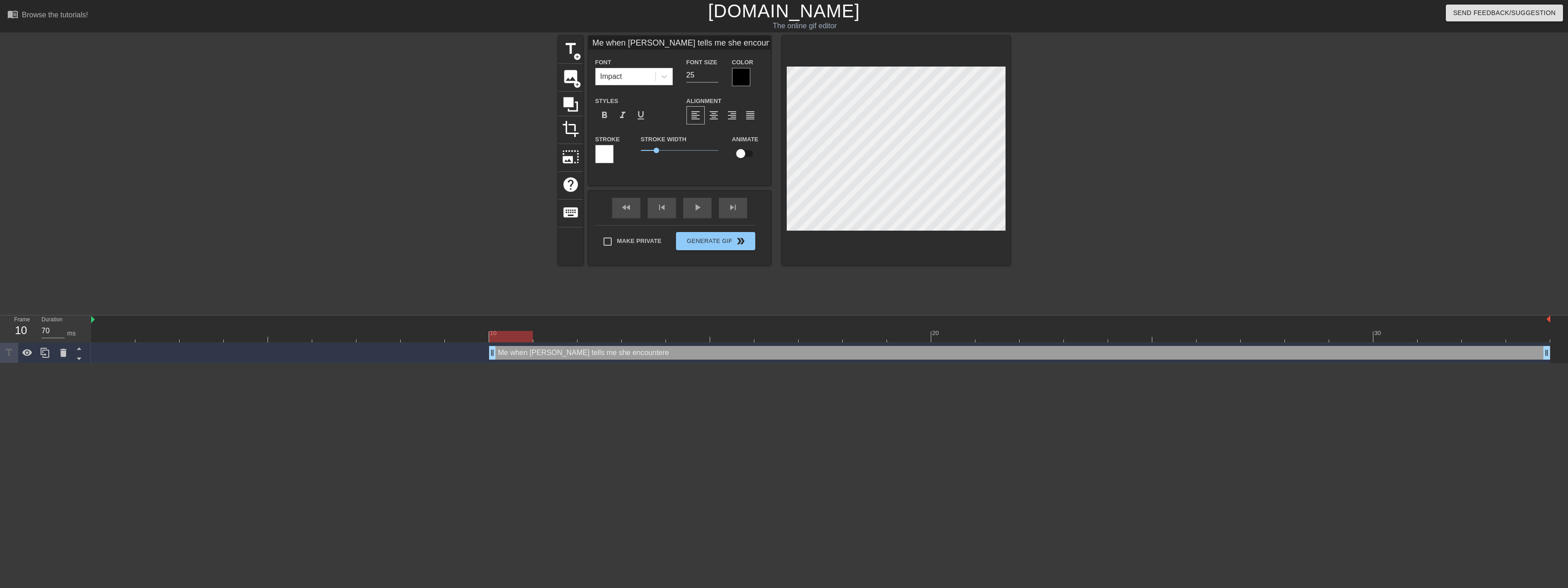
type textarea "Me when [PERSON_NAME] tells me she encountered"
type input "Me when [PERSON_NAME] tells me she encountered"
type textarea "Me when [PERSON_NAME] tells me she encountered"
type input "Me when [PERSON_NAME] tells me she encountered"
type textarea "Me when [PERSON_NAME] tells me she encountered a"
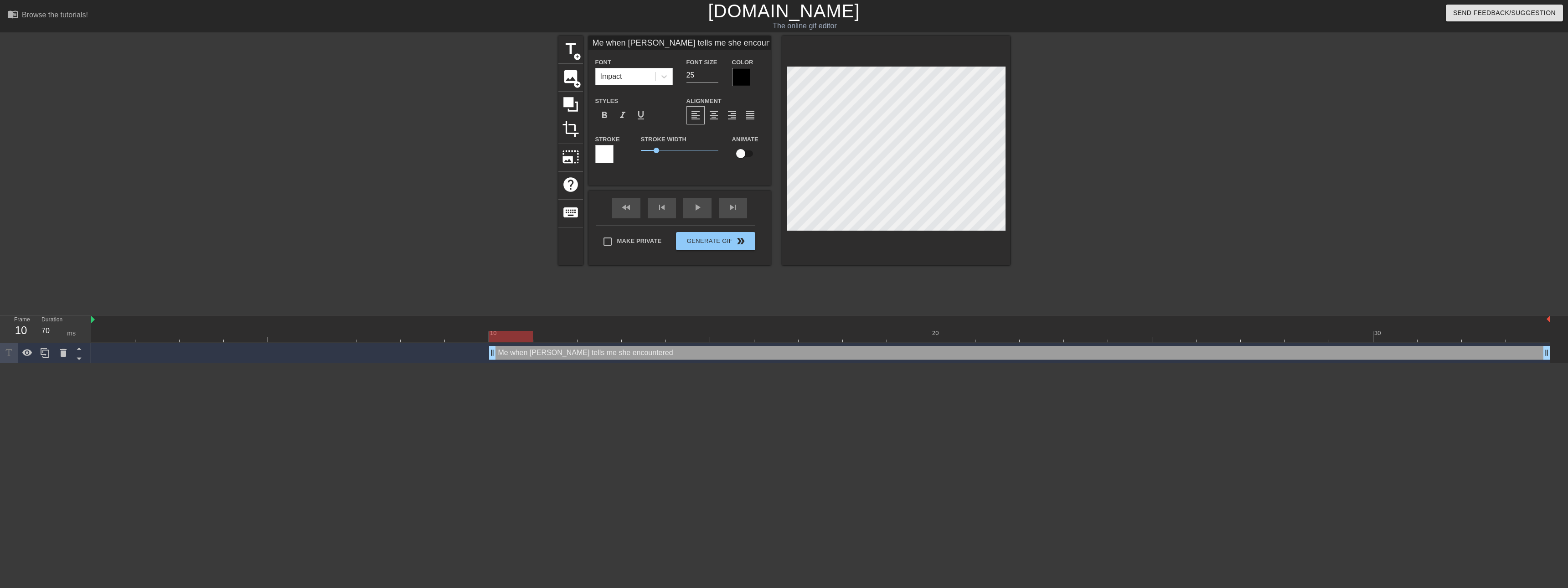
type input "Me when [PERSON_NAME] tells me she encountered a"
type textarea "Me when [PERSON_NAME] tells me she encountered a"
type input "Me when [PERSON_NAME] tells me she encountered a"
type textarea "Me when [PERSON_NAME] tells me she encountered a f"
type input "Me when [PERSON_NAME] tells me she encountered a f"
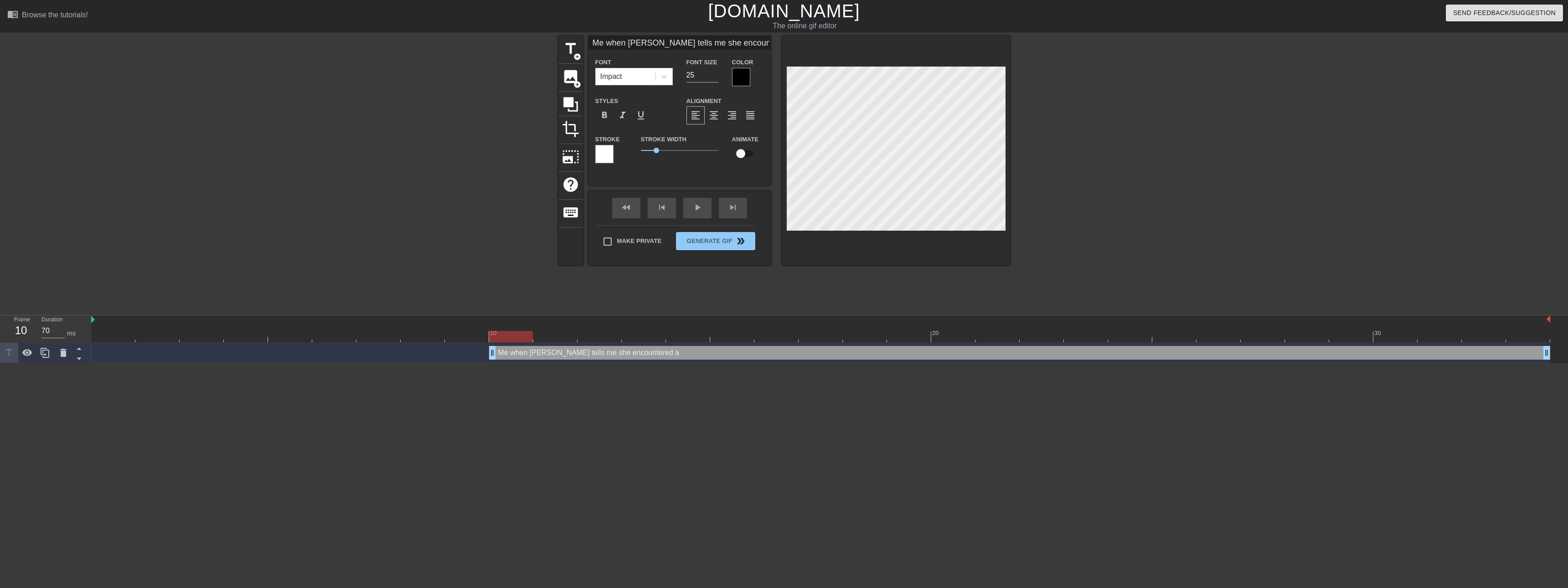
type textarea "Me when [PERSON_NAME] tells me she encountered a fu"
type input "Me when [PERSON_NAME] tells me she encountered a fu"
type textarea "Me when [PERSON_NAME] tells me she encountered a fur"
type input "Me when [PERSON_NAME] tells me she encountered a fur"
type textarea "Me when [PERSON_NAME] tells me she encountered a [PERSON_NAME]"
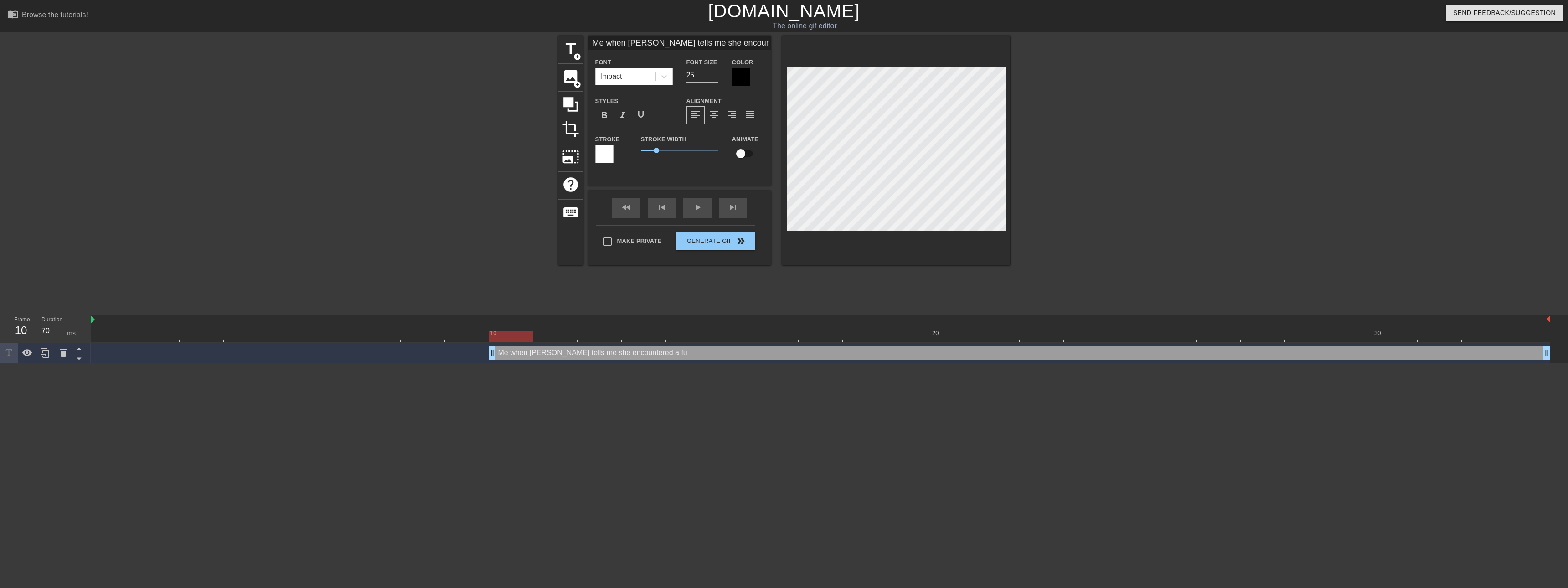
type input "Me when [PERSON_NAME] tells me she encountered a [PERSON_NAME]"
type textarea "Me when [PERSON_NAME] tells me she encountered a furry"
type input "Me when [PERSON_NAME] tells me she encountered a furry"
click at [687, 42] on input "Me when [PERSON_NAME] tells me she encountered a furry" at bounding box center [680, 42] width 182 height 14
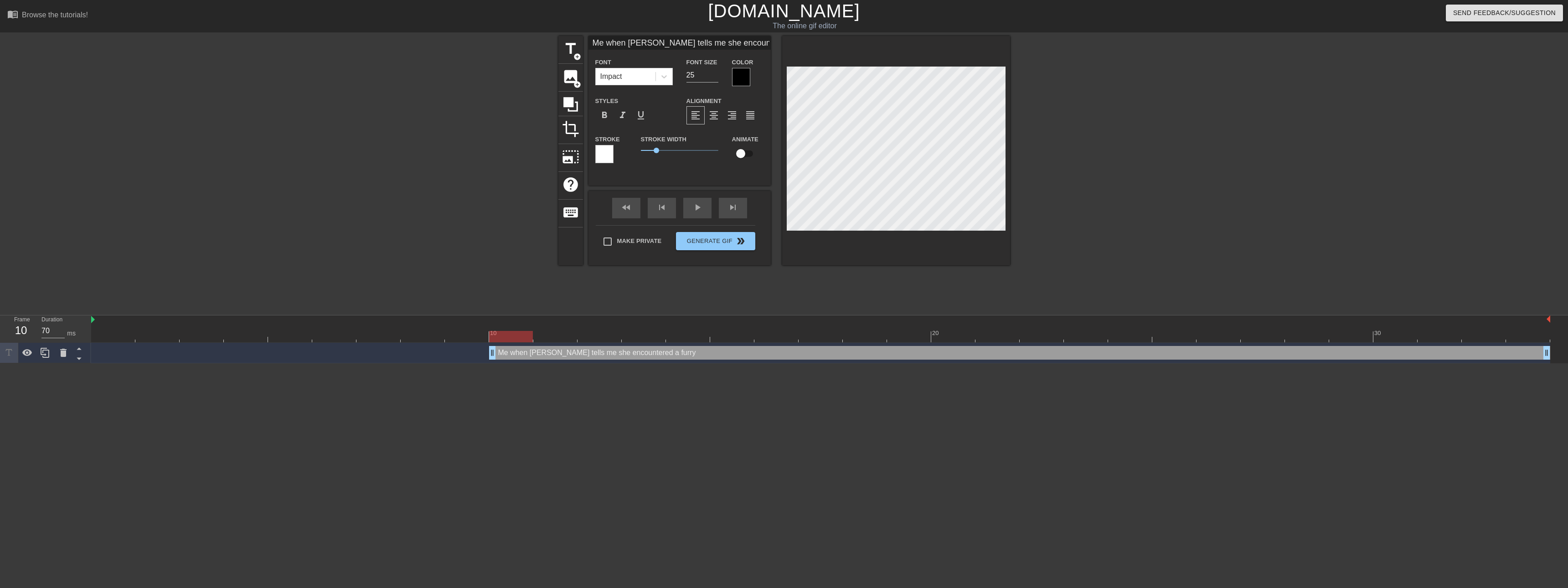
click at [690, 43] on input "Me when [PERSON_NAME] tells me she encountered a furry" at bounding box center [680, 42] width 182 height 14
type textarea "Me when [PERSON_NAME] tells me she encountered a furry"
type input "Me when [PERSON_NAME] tells me she encountered a furry"
type textarea "Me when [PERSON_NAME] tells me she encountered a furry"
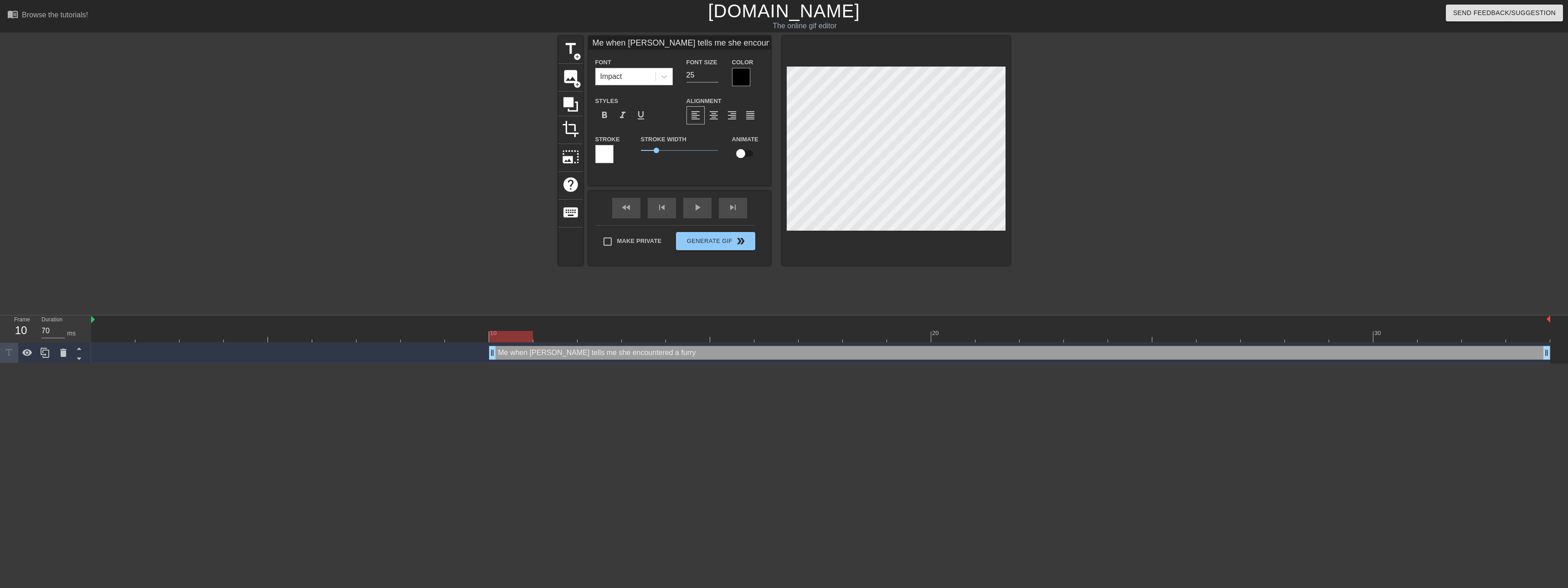
scroll to position [0, 6]
drag, startPoint x: 754, startPoint y: 41, endPoint x: 788, endPoint y: 48, distance: 34.7
click at [805, 50] on div "title add_circle image add_circle crop photo_size_select_large help keyboard Me…" at bounding box center [784, 150] width 451 height 229
click at [768, 43] on input "Me when [PERSON_NAME] tells me she encountered a furry" at bounding box center [680, 42] width 182 height 14
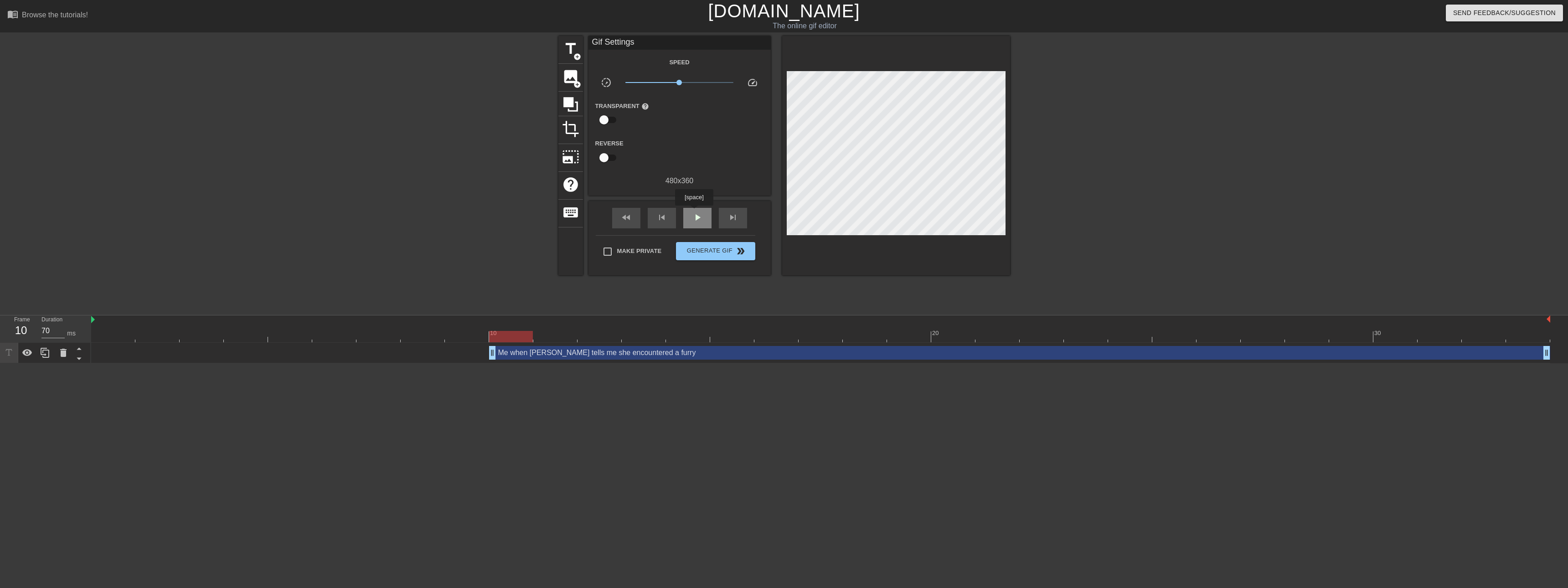
click at [694, 212] on span "play_arrow" at bounding box center [698, 218] width 11 height 11
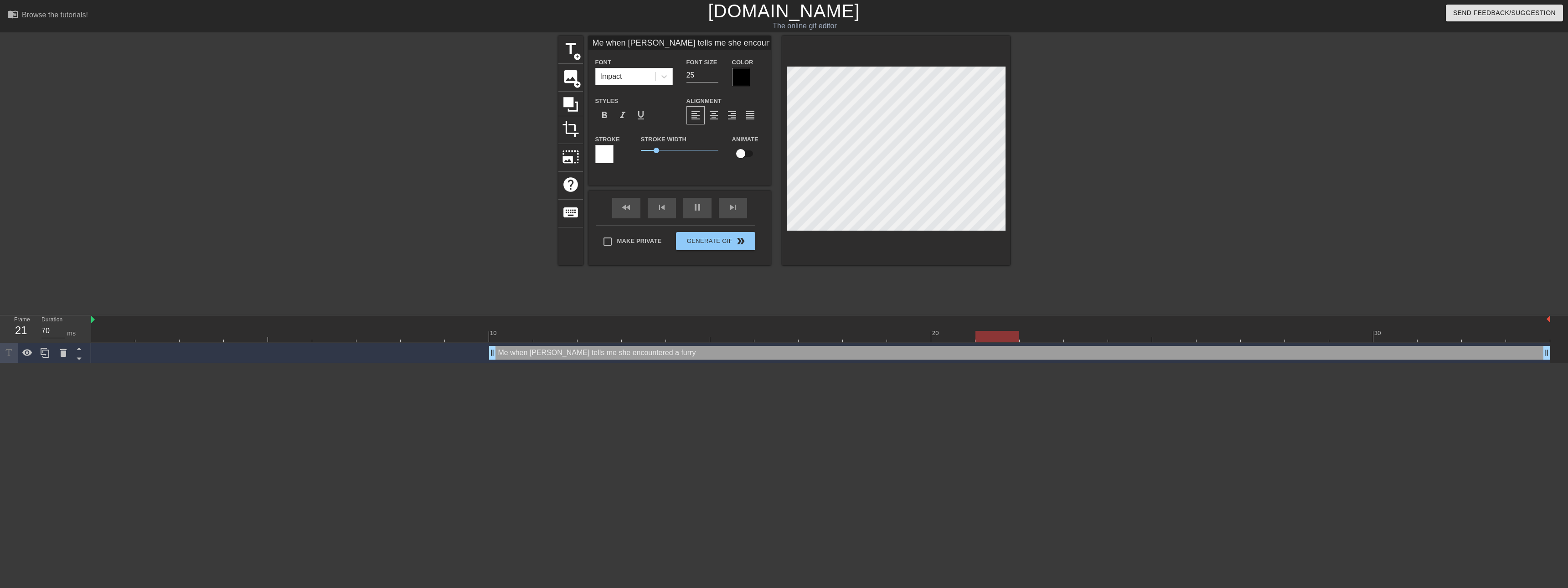
click at [932, 0] on html "menu_book Browse the tutorials! [DOMAIN_NAME] The online gif editor Send Feedba…" at bounding box center [784, 182] width 1568 height 363
click at [891, 253] on div at bounding box center [896, 150] width 228 height 229
click at [718, 116] on span "format_align_center" at bounding box center [714, 115] width 11 height 11
click at [700, 115] on span "format_align_left" at bounding box center [696, 115] width 11 height 11
click at [718, 50] on div "Me when [PERSON_NAME] tells me she encountered a furry Font Impact Font Size 25…" at bounding box center [680, 103] width 182 height 135
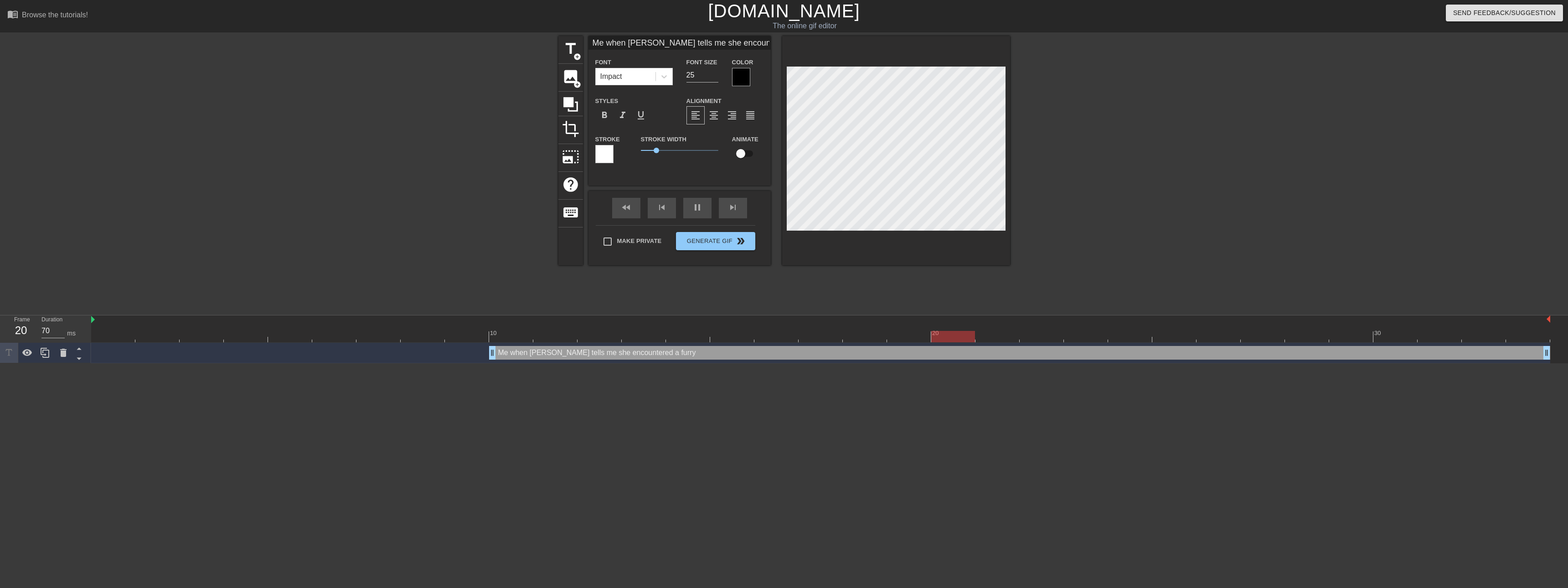
click at [712, 46] on input "Me when [PERSON_NAME] tells me she encountered a furry" at bounding box center [680, 42] width 182 height 14
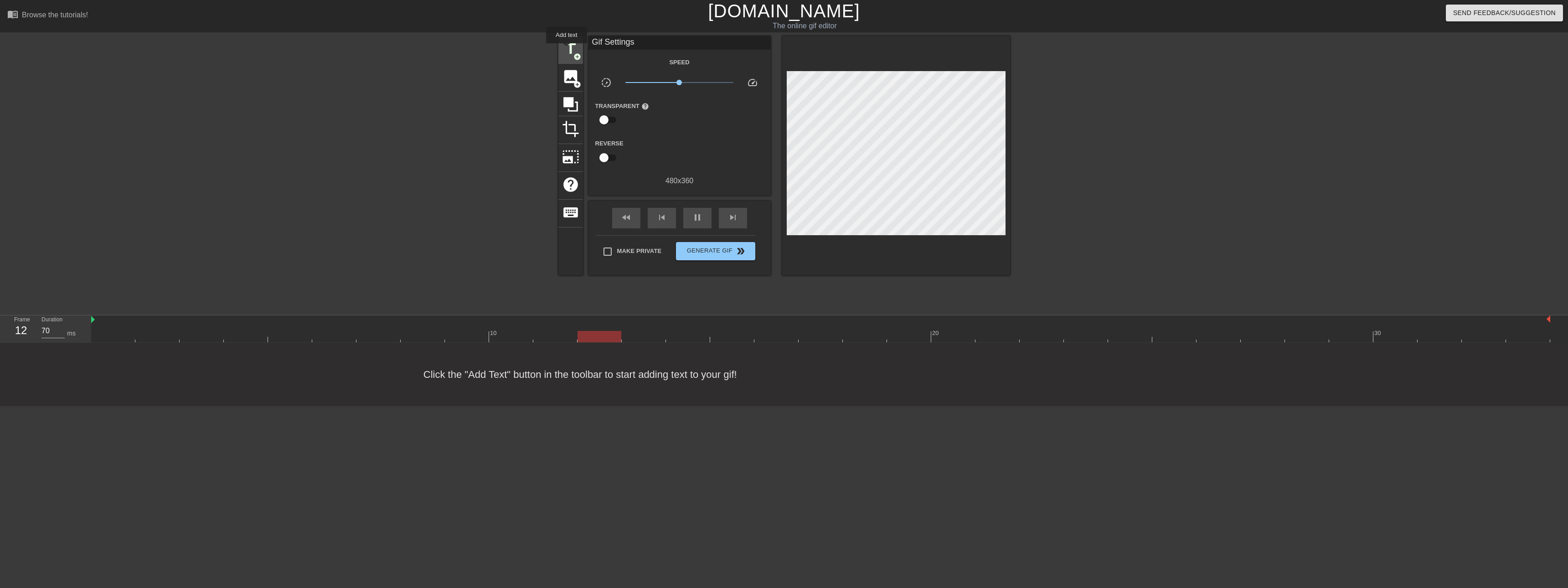
click at [568, 50] on span "title" at bounding box center [571, 49] width 18 height 18
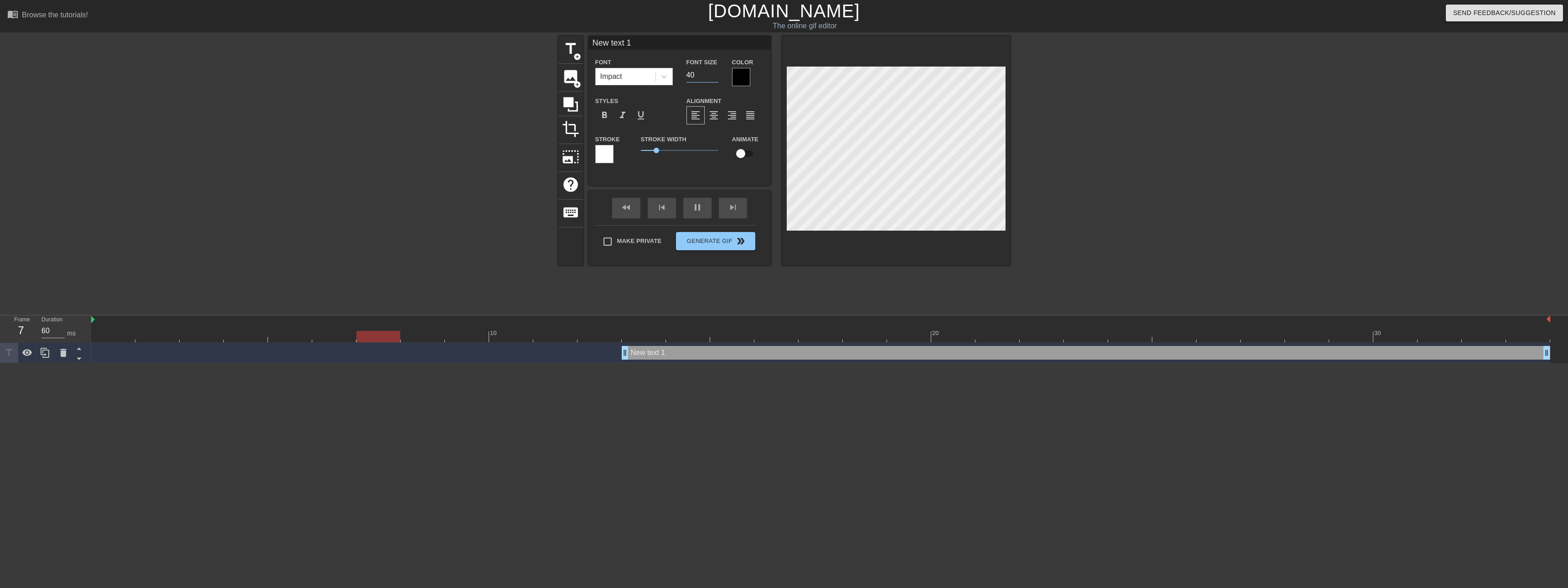
click at [706, 75] on input "40" at bounding box center [703, 75] width 32 height 14
type input "60"
type input "4"
type input "70"
type input "60"
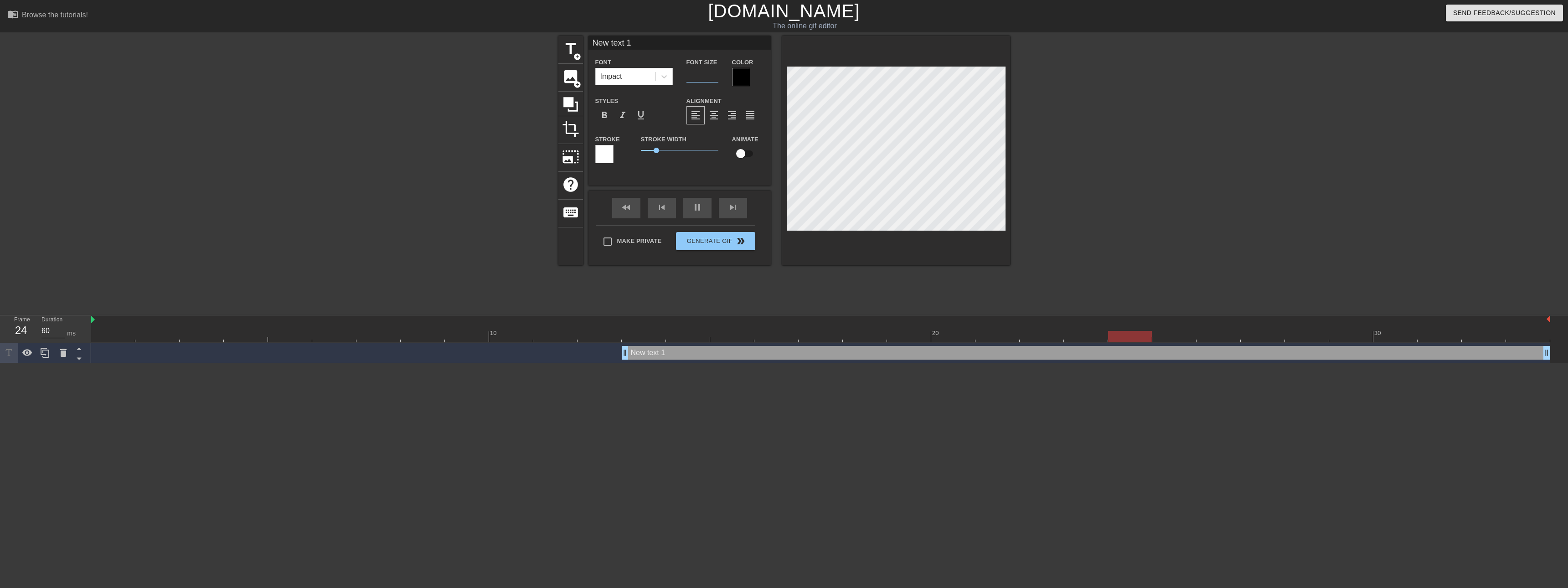
type input "2"
type input "70"
type input "20"
type input "70"
type input "20"
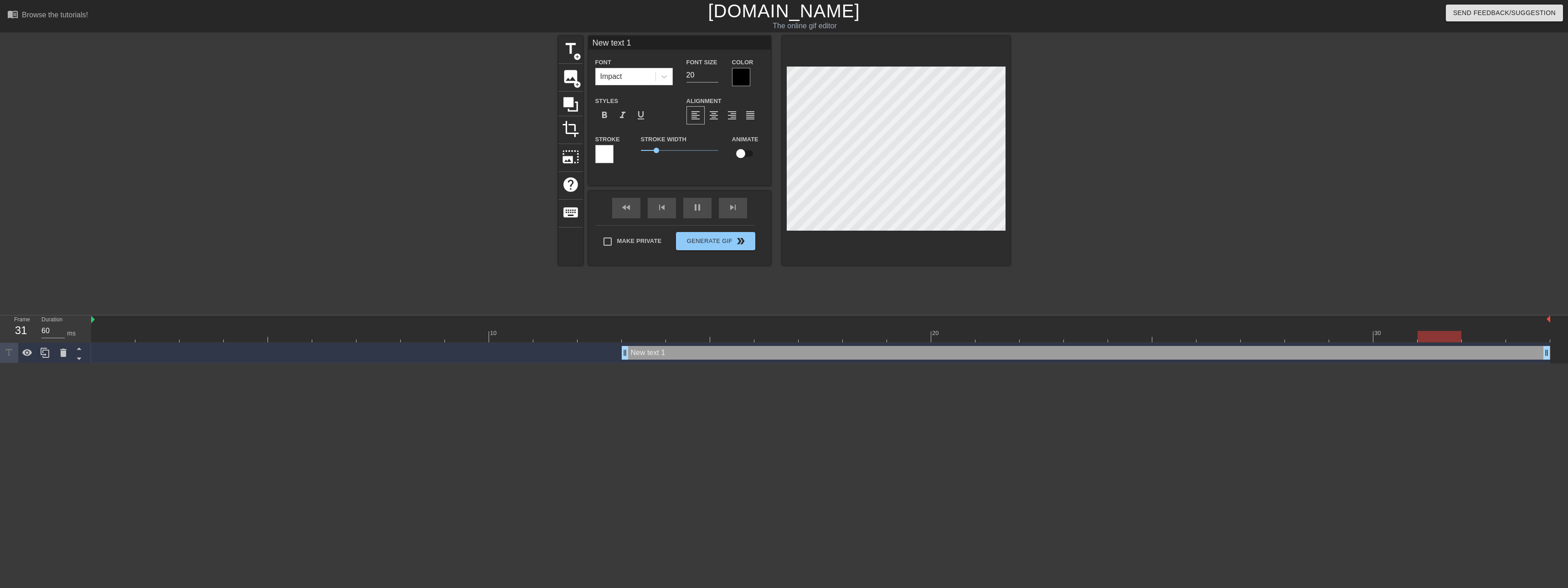
scroll to position [2, 1]
type input "70"
type input "NewM text 1"
type textarea "NewM text 1"
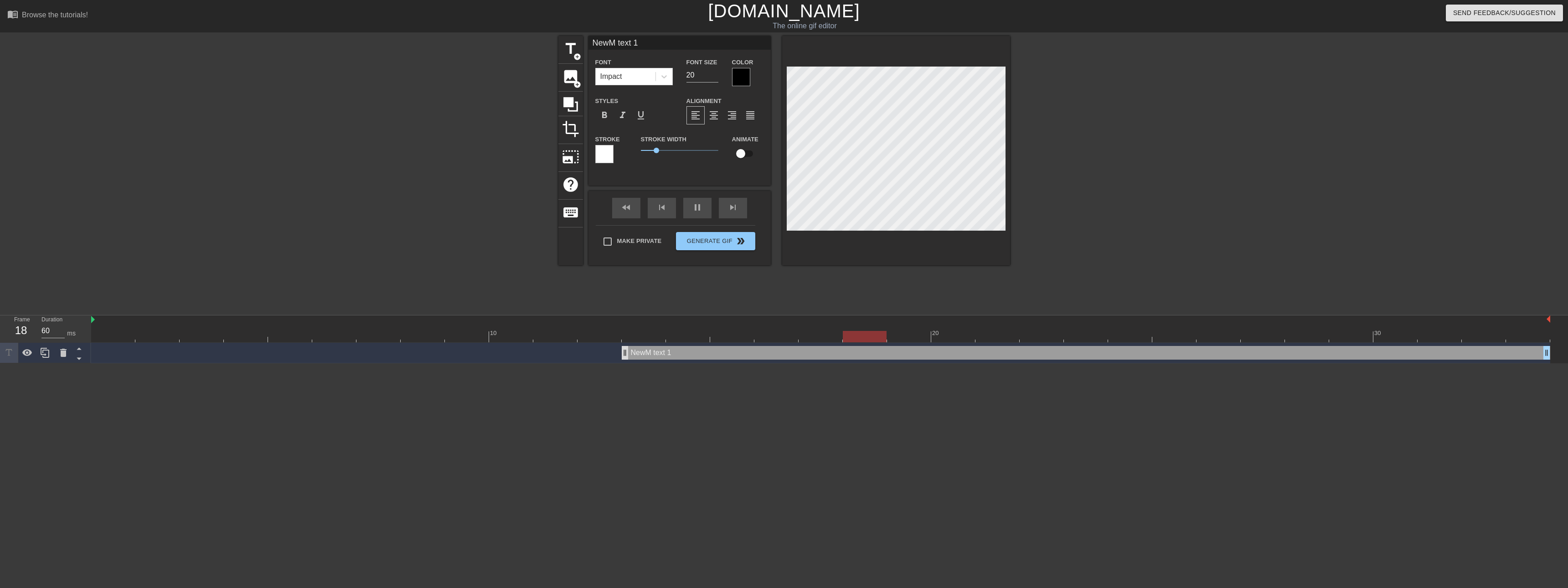
type input "70"
type textarea "NewM text 1"
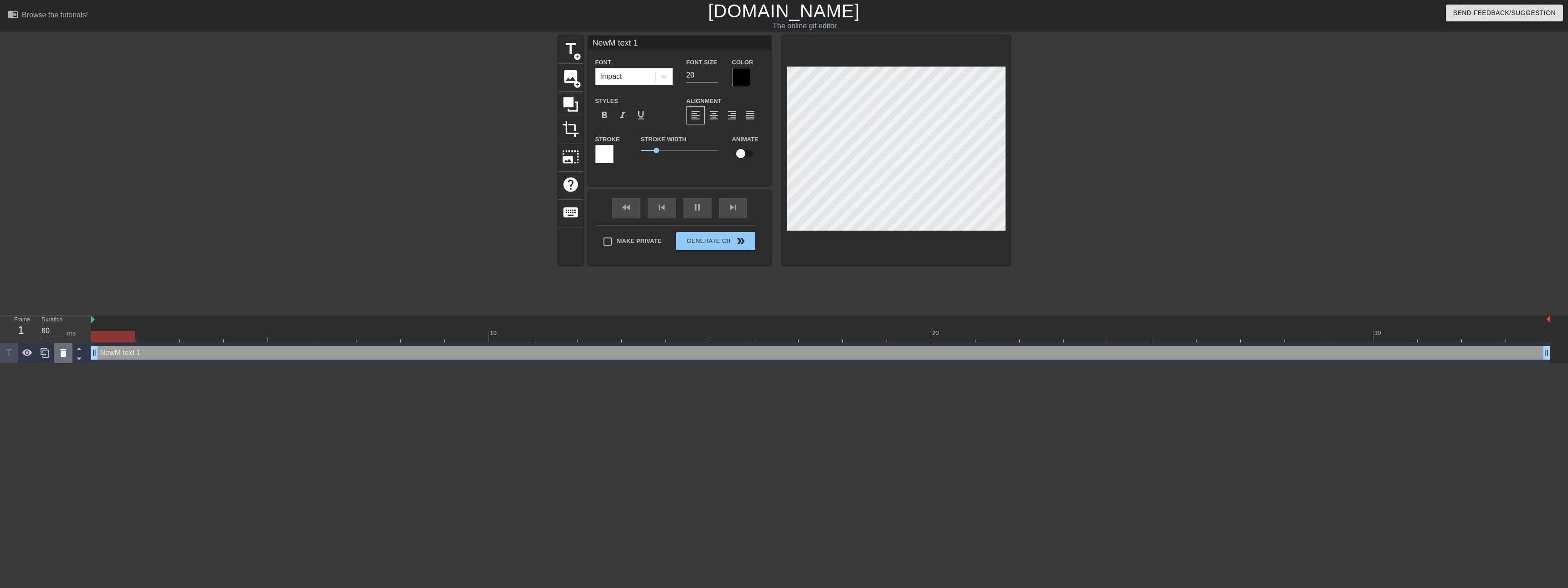
drag, startPoint x: 628, startPoint y: 351, endPoint x: 62, endPoint y: 343, distance: 566.1
click at [62, 343] on div "Frame 1 Duration 60 ms 10 20 30 NewM text 1 drag_handle drag_handle" at bounding box center [784, 339] width 1568 height 48
type input "60"
type input "]"
type textarea "]"
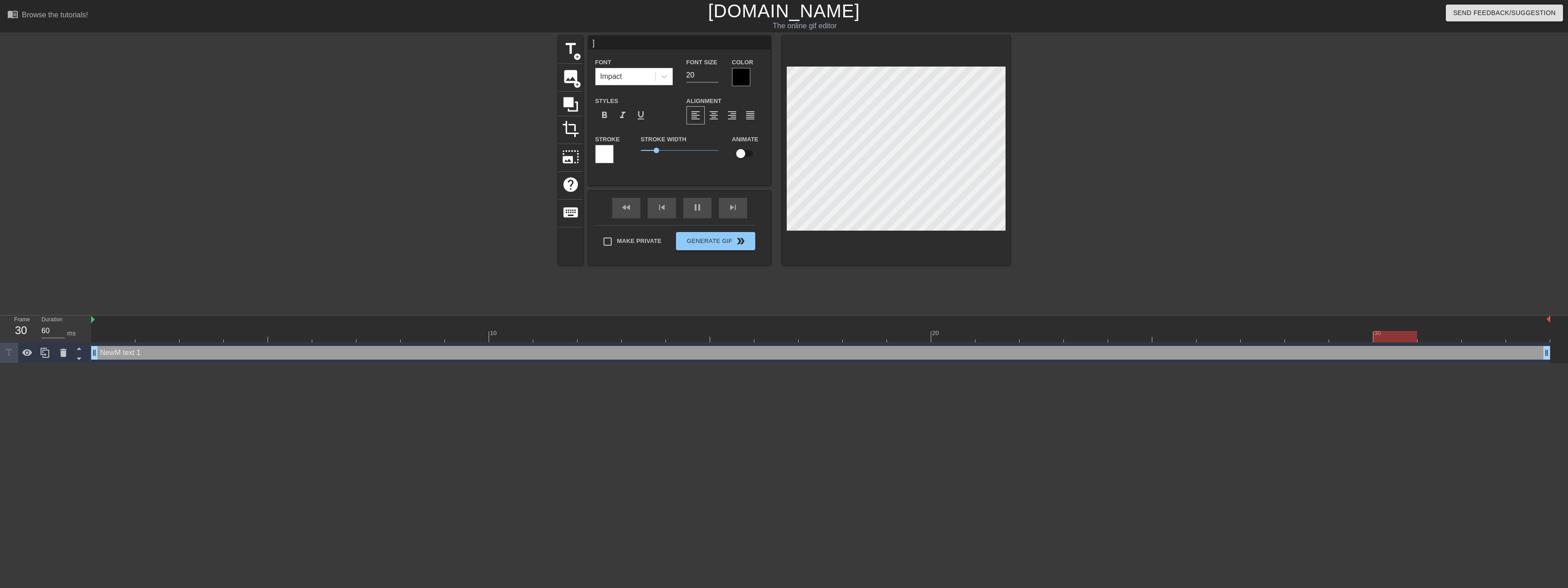
type input "]\"
type textarea "]\"
type input "70"
type input "]"
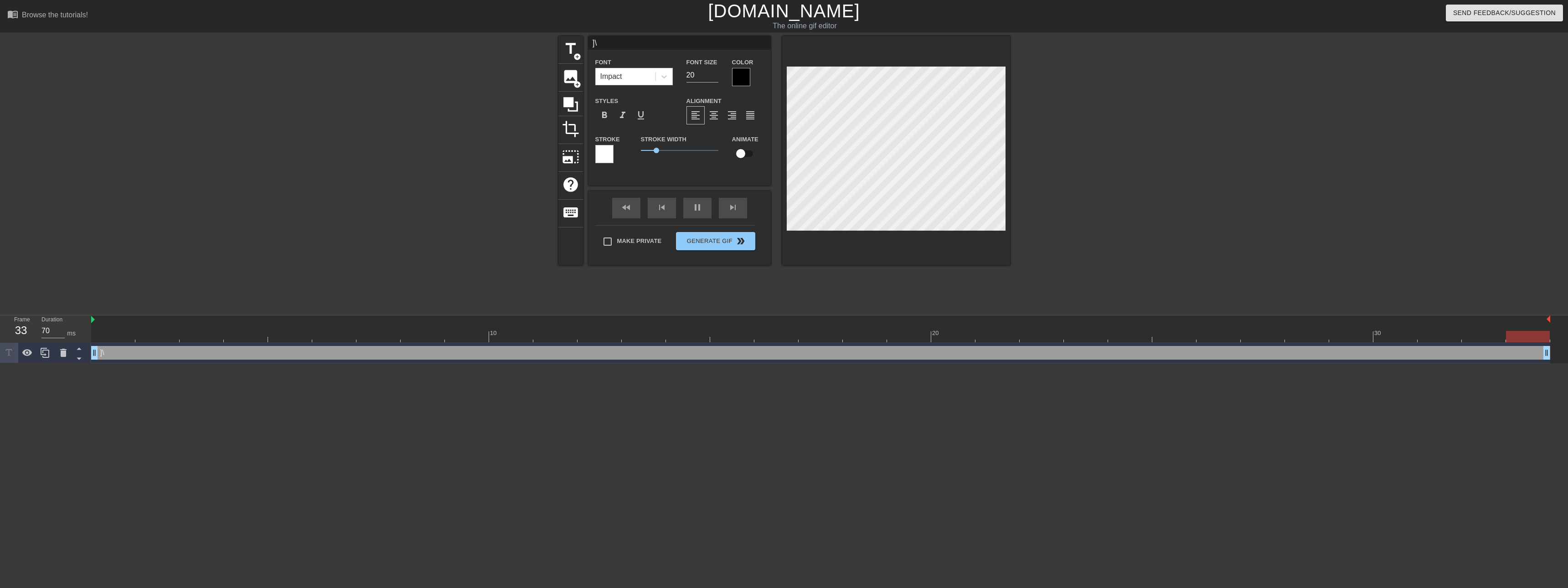
type textarea "]"
type input "70"
type input "]M"
type textarea "]M"
type input "70"
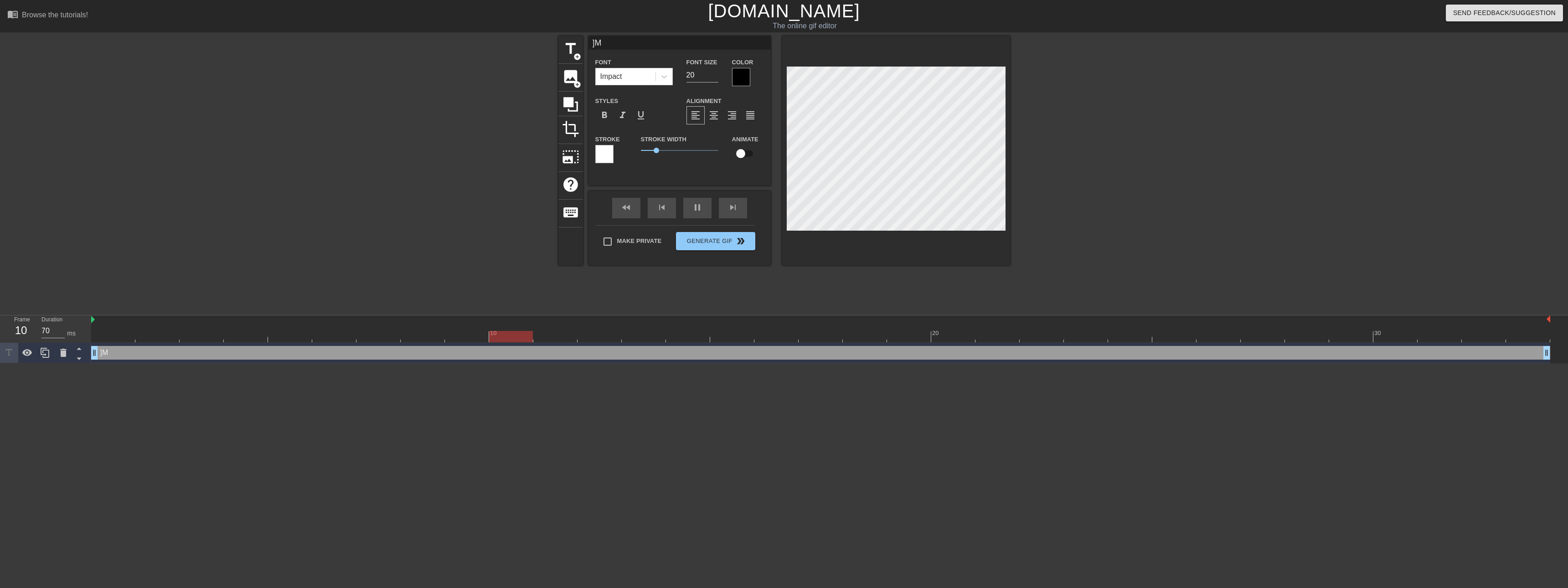
type input "]"
type textarea "]"
type input "70"
click at [703, 71] on input "20" at bounding box center [703, 75] width 32 height 14
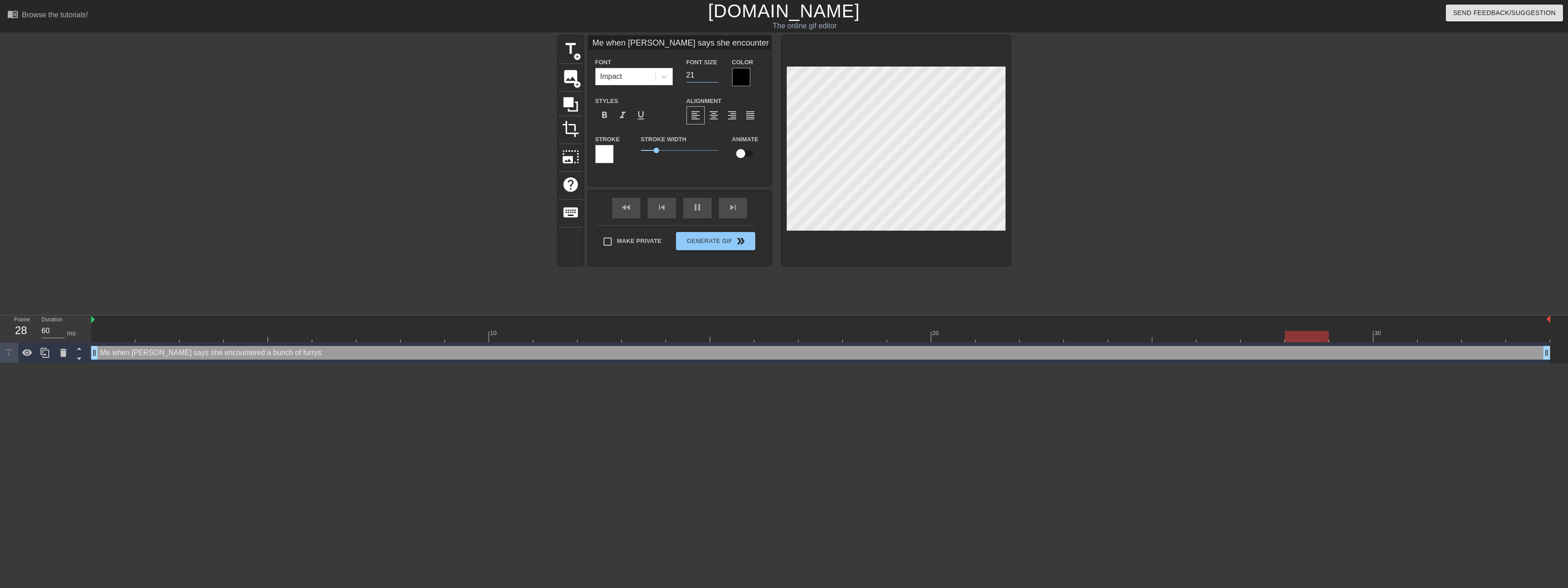
click at [713, 71] on input "21" at bounding box center [703, 75] width 32 height 14
click at [713, 71] on input "22" at bounding box center [703, 75] width 32 height 14
click at [713, 71] on input "23" at bounding box center [703, 75] width 32 height 14
click at [713, 71] on input "24" at bounding box center [703, 75] width 32 height 14
click at [713, 71] on input "25" at bounding box center [703, 75] width 32 height 14
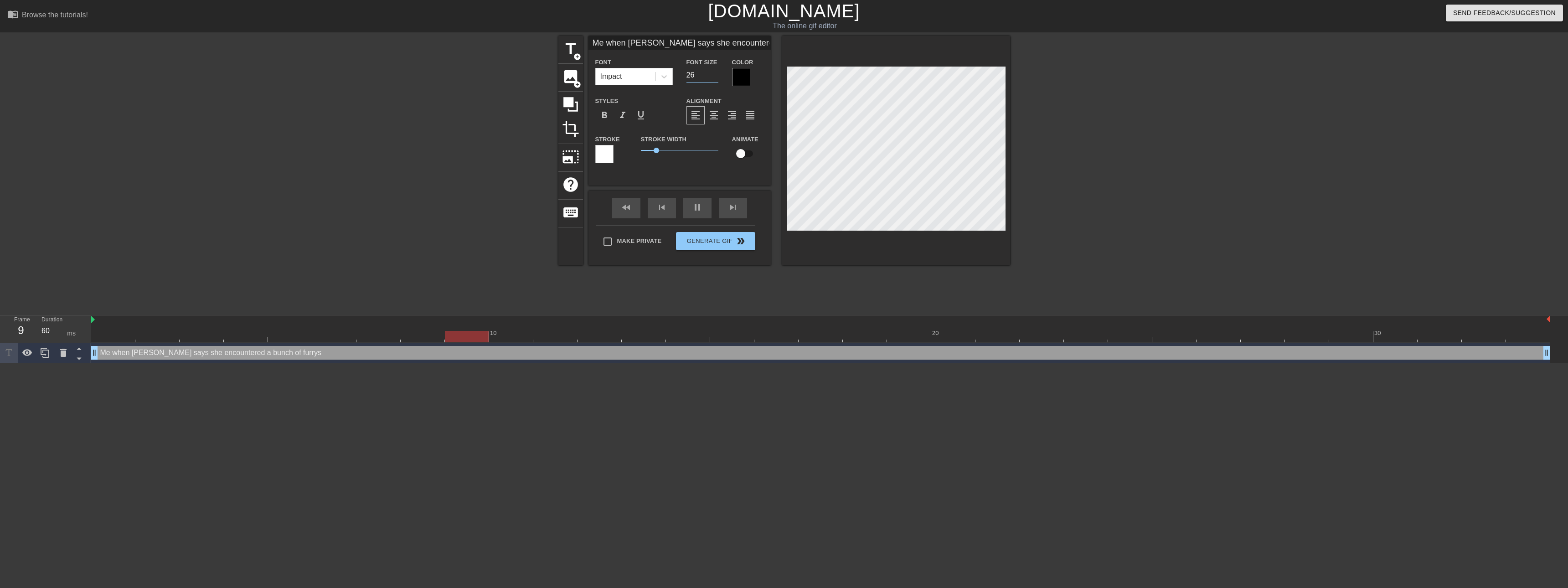
click at [713, 71] on input "26" at bounding box center [703, 75] width 32 height 14
click at [739, 70] on div at bounding box center [741, 77] width 18 height 18
click at [608, 148] on div at bounding box center [604, 154] width 18 height 18
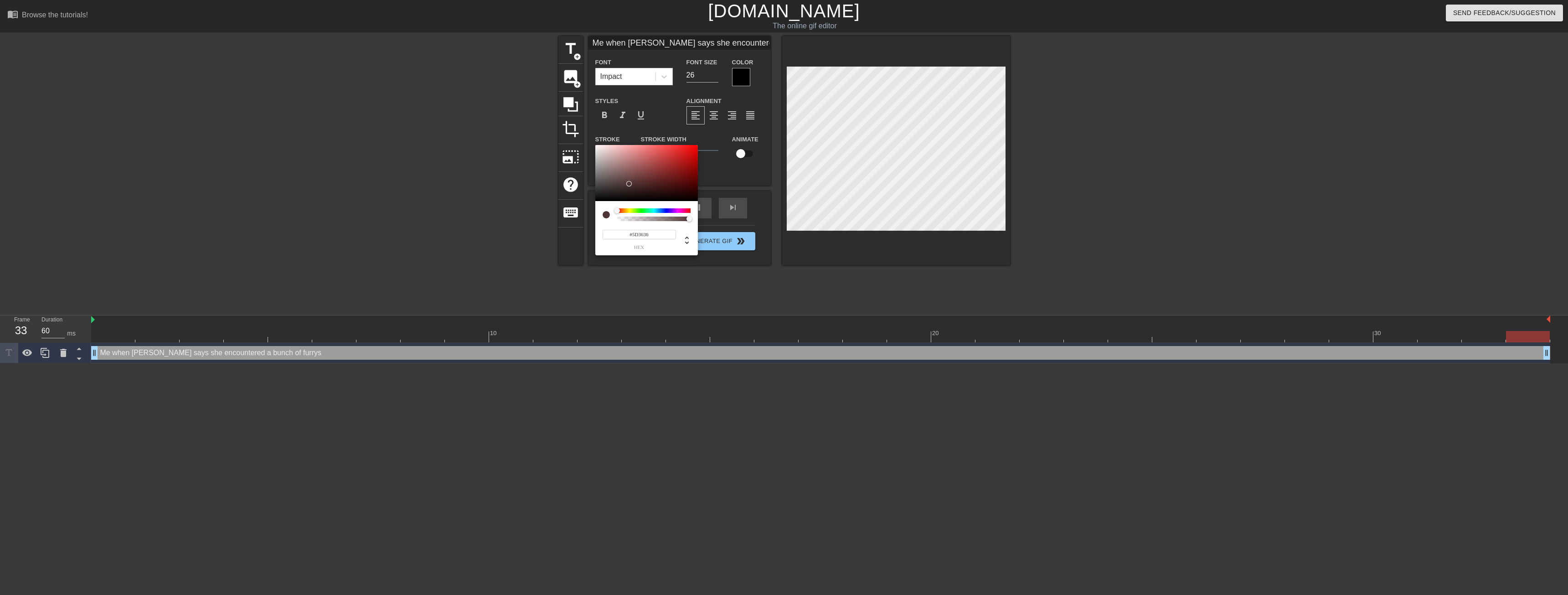
drag, startPoint x: 644, startPoint y: 191, endPoint x: 638, endPoint y: 181, distance: 11.7
click at [638, 181] on div at bounding box center [647, 173] width 102 height 57
click at [630, 211] on div at bounding box center [654, 211] width 74 height 5
drag, startPoint x: 636, startPoint y: 178, endPoint x: 660, endPoint y: 159, distance: 30.6
click at [660, 159] on div at bounding box center [647, 173] width 102 height 57
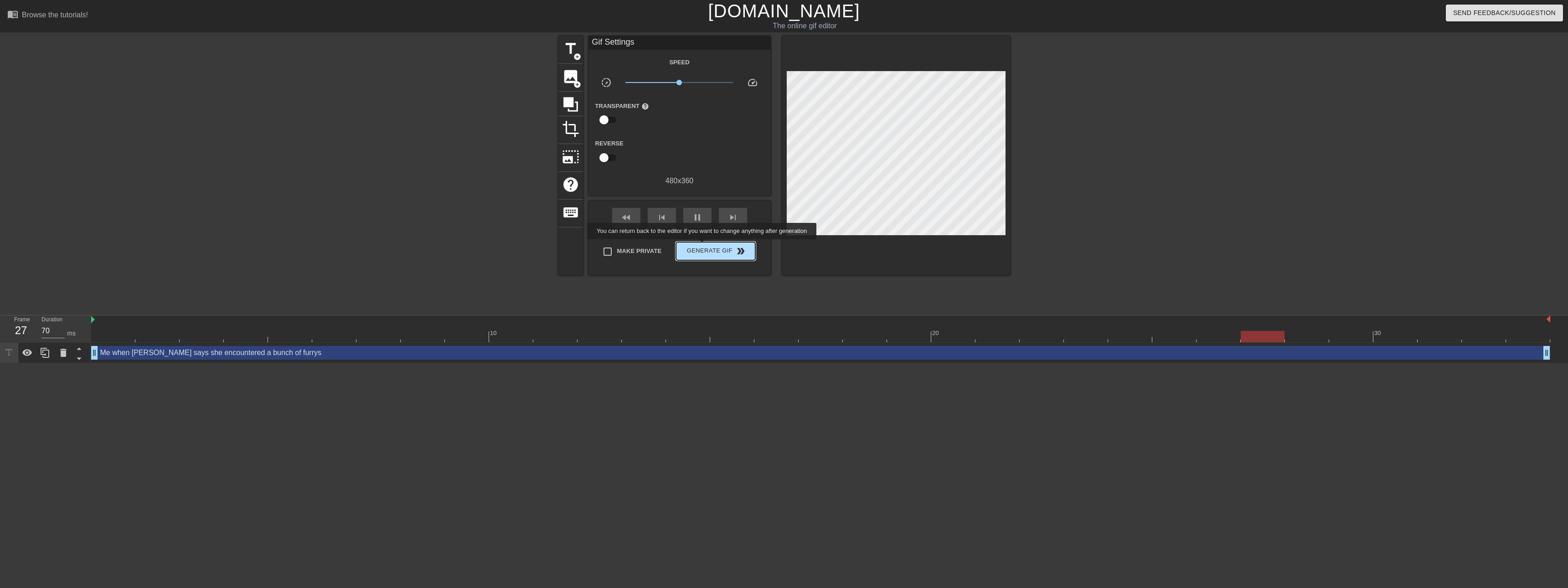
click at [704, 246] on span "Generate Gif double_arrow" at bounding box center [715, 251] width 71 height 11
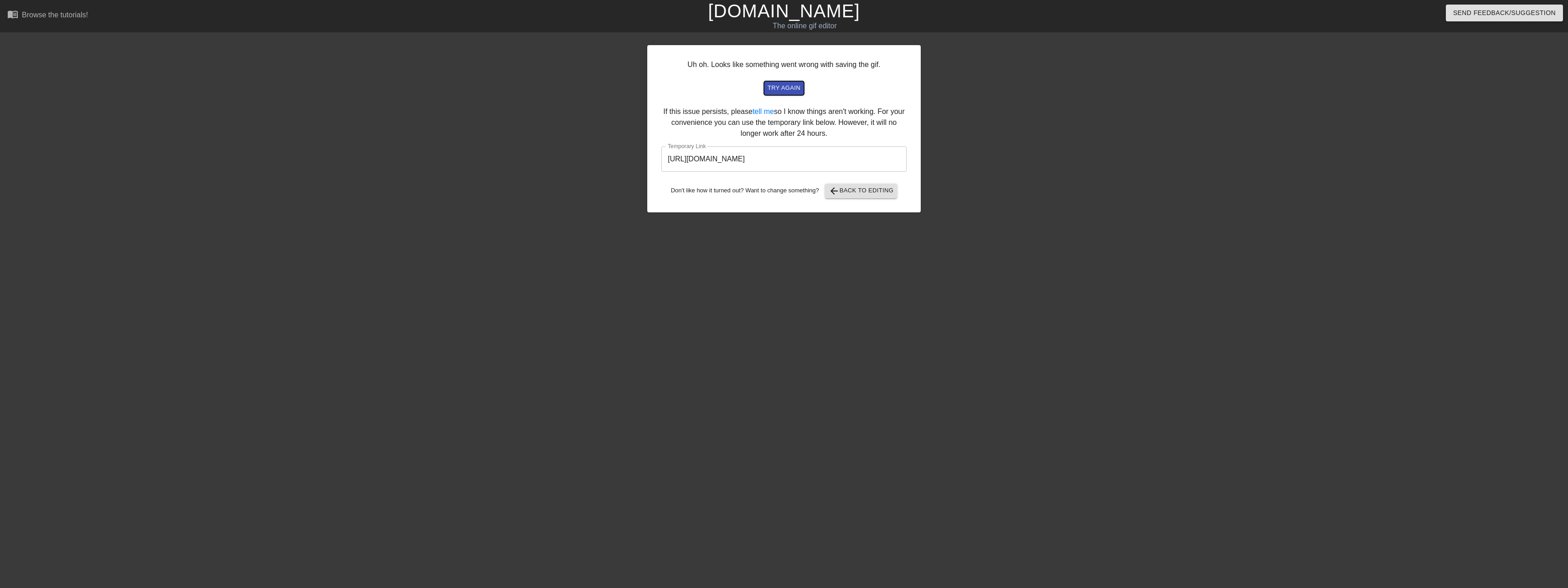
click at [777, 84] on span "try again" at bounding box center [784, 88] width 33 height 10
click at [766, 107] on link "tell me" at bounding box center [763, 111] width 22 height 8
click at [824, 158] on input "[URL][DOMAIN_NAME]" at bounding box center [784, 159] width 245 height 26
